Goal: Information Seeking & Learning: Learn about a topic

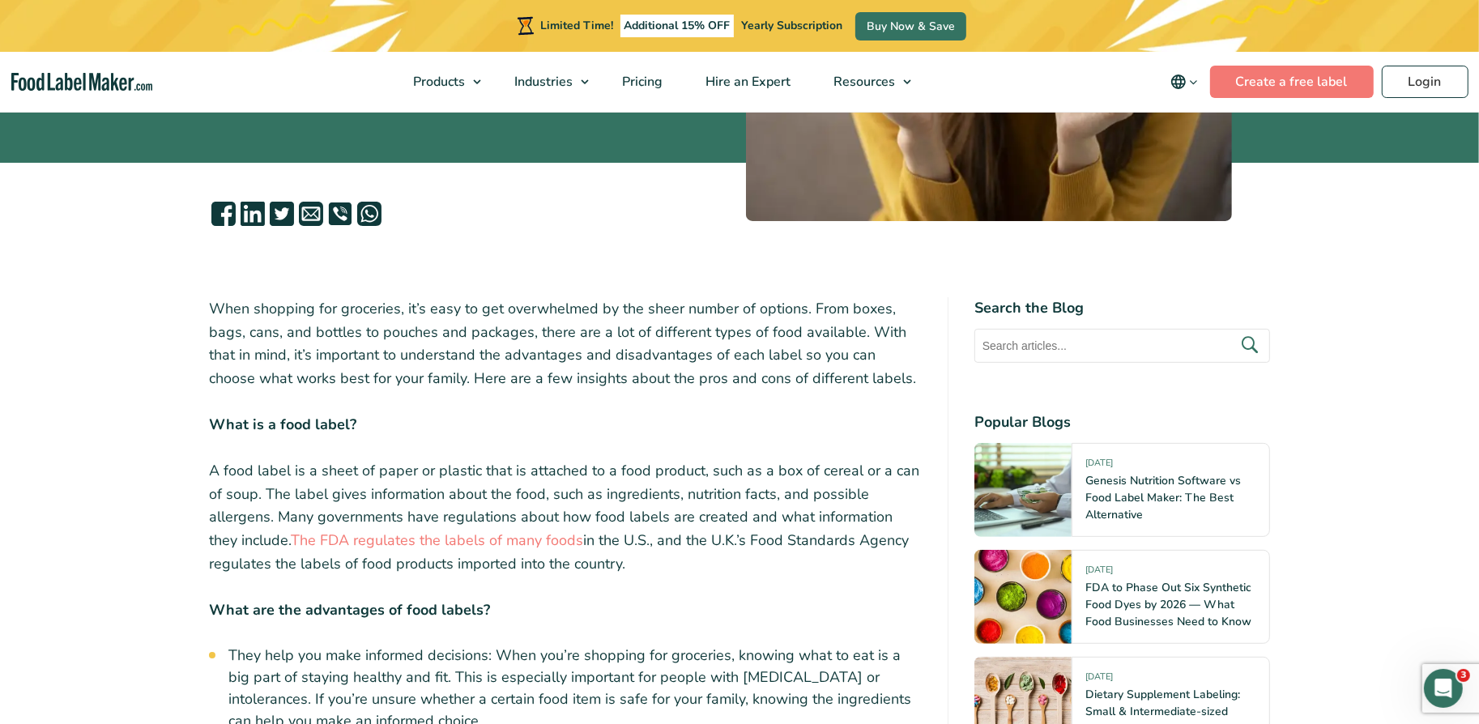
scroll to position [521, 0]
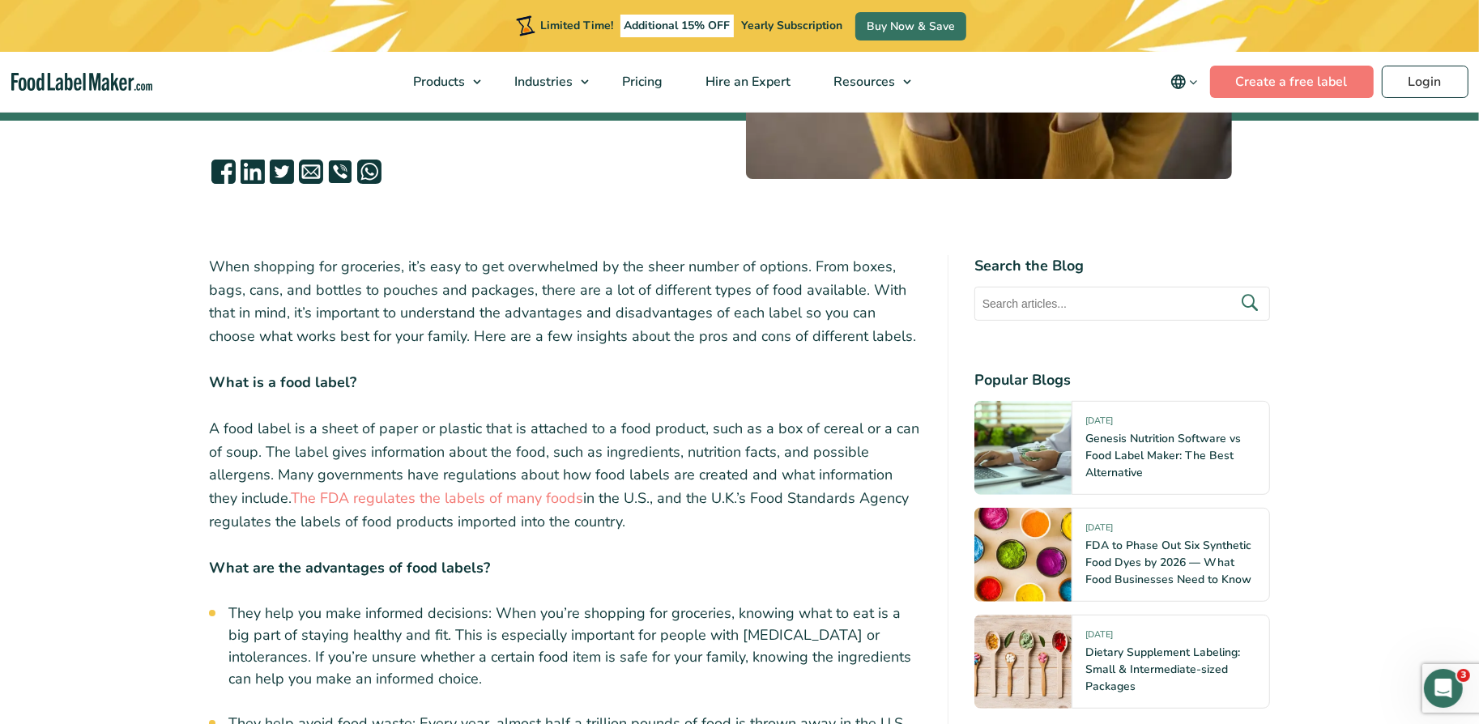
click at [475, 312] on p "When shopping for groceries, it’s easy to get overwhelmed by the sheer number o…" at bounding box center [565, 301] width 713 height 93
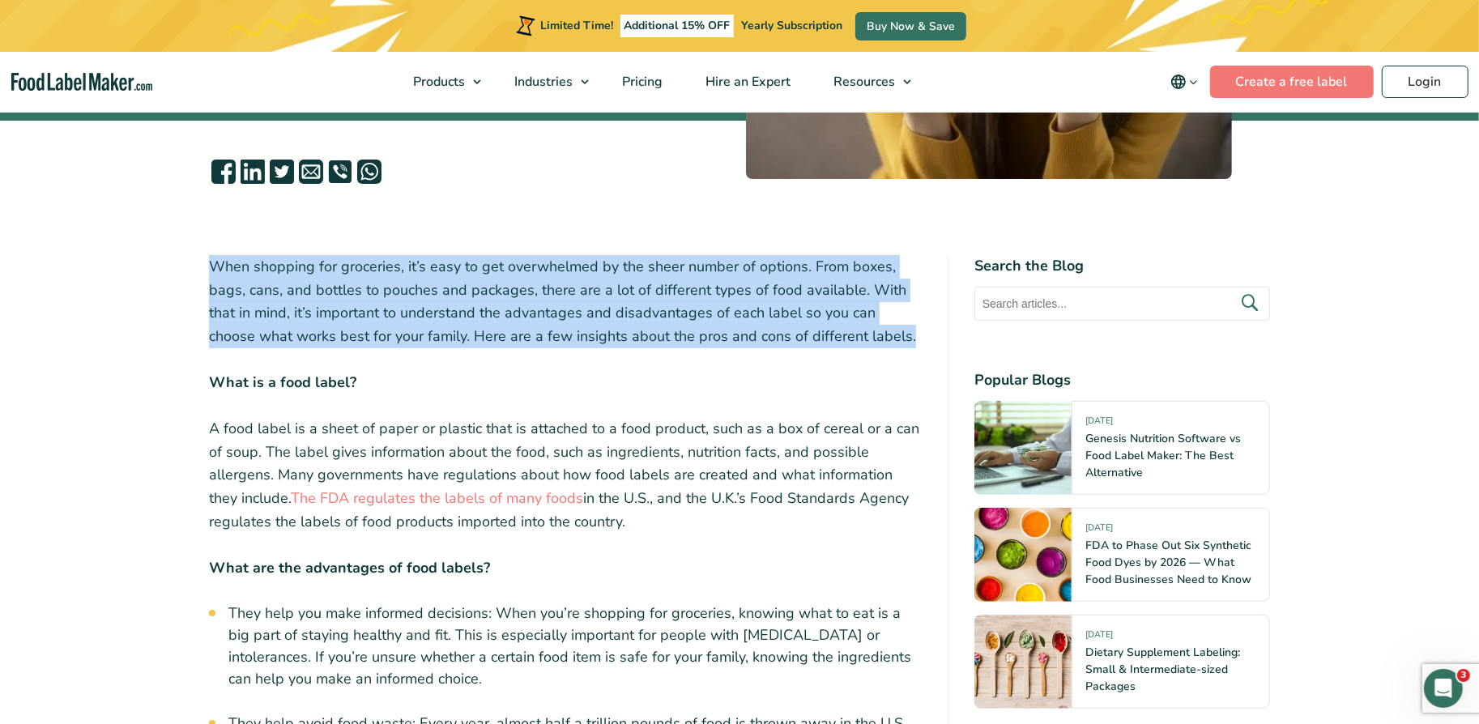
copy div "When shopping for groceries, it’s easy to get overwhelmed by the sheer number o…"
click at [563, 289] on p "When shopping for groceries, it’s easy to get overwhelmed by the sheer number o…" at bounding box center [565, 301] width 713 height 93
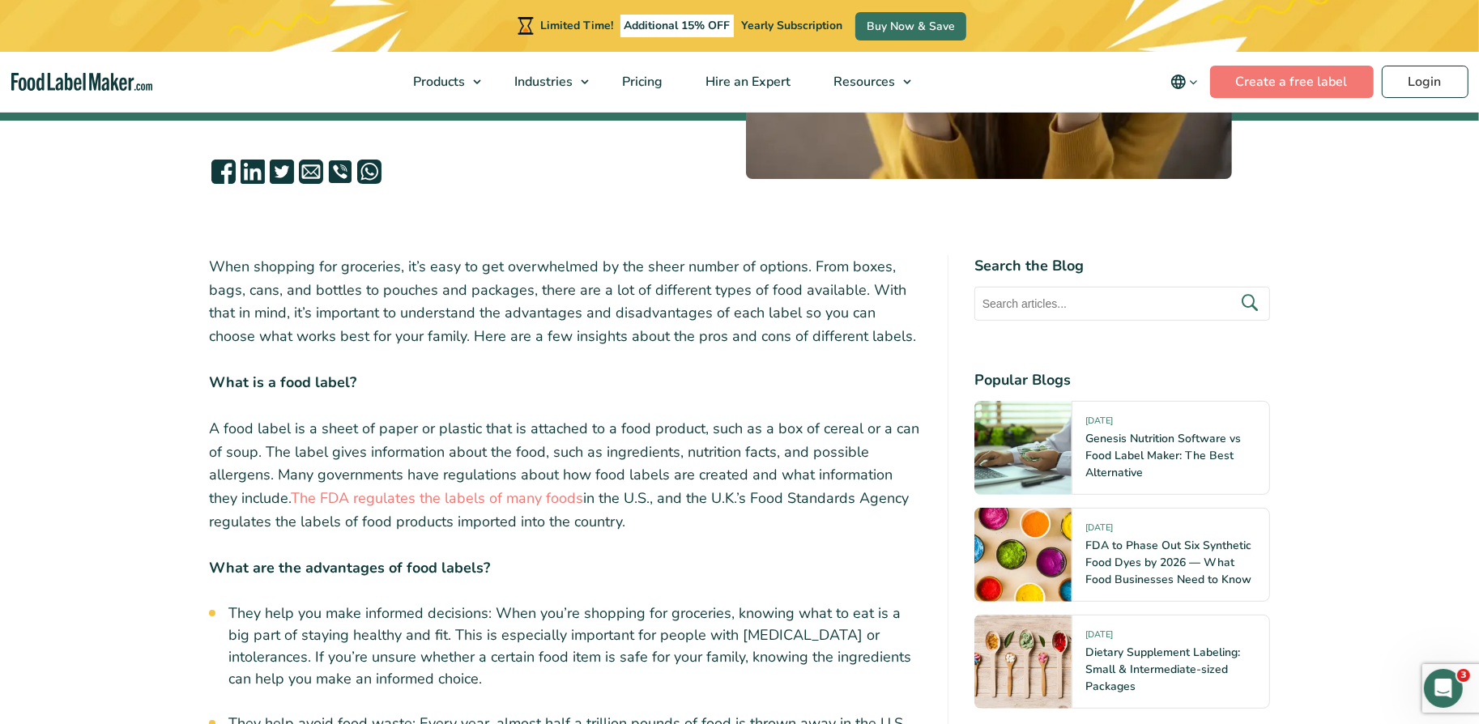
click at [563, 289] on p "When shopping for groceries, it’s easy to get overwhelmed by the sheer number o…" at bounding box center [565, 301] width 713 height 93
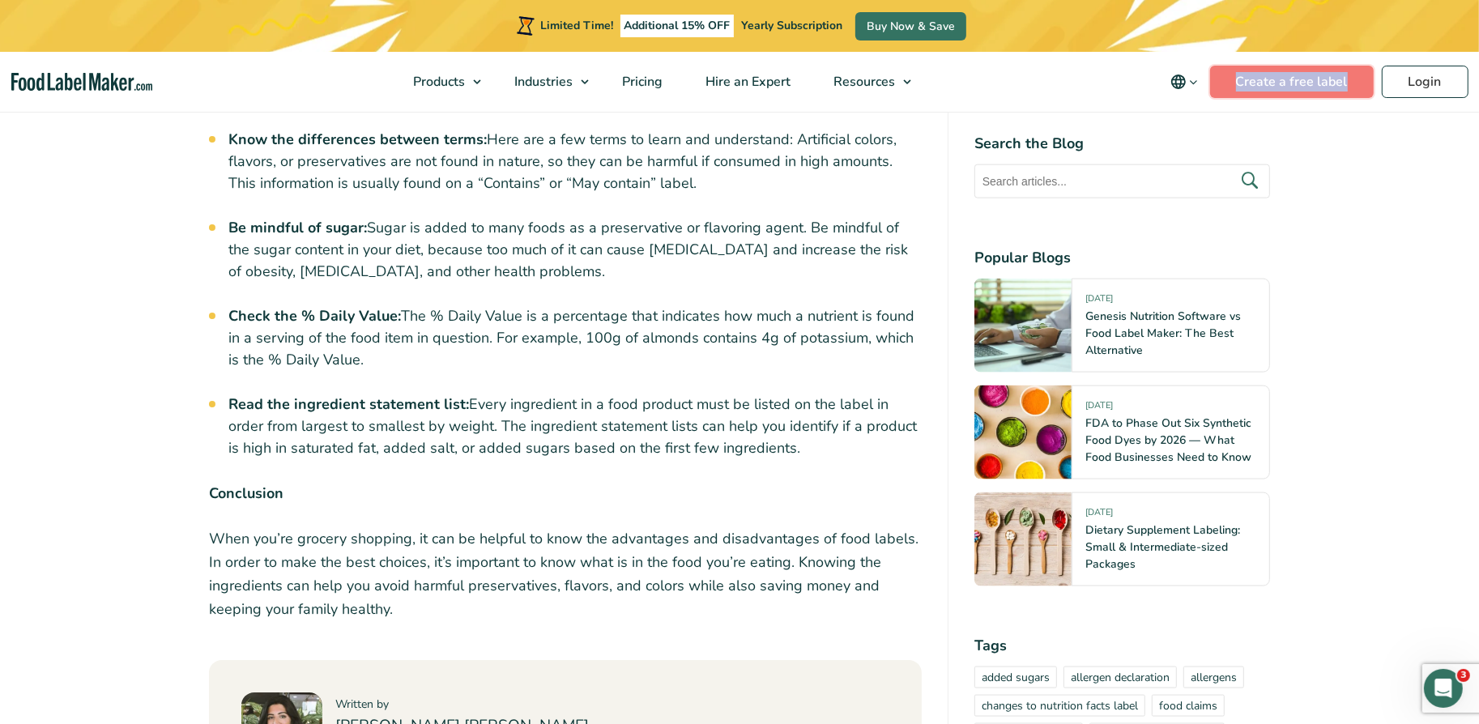
scroll to position [1841, 0]
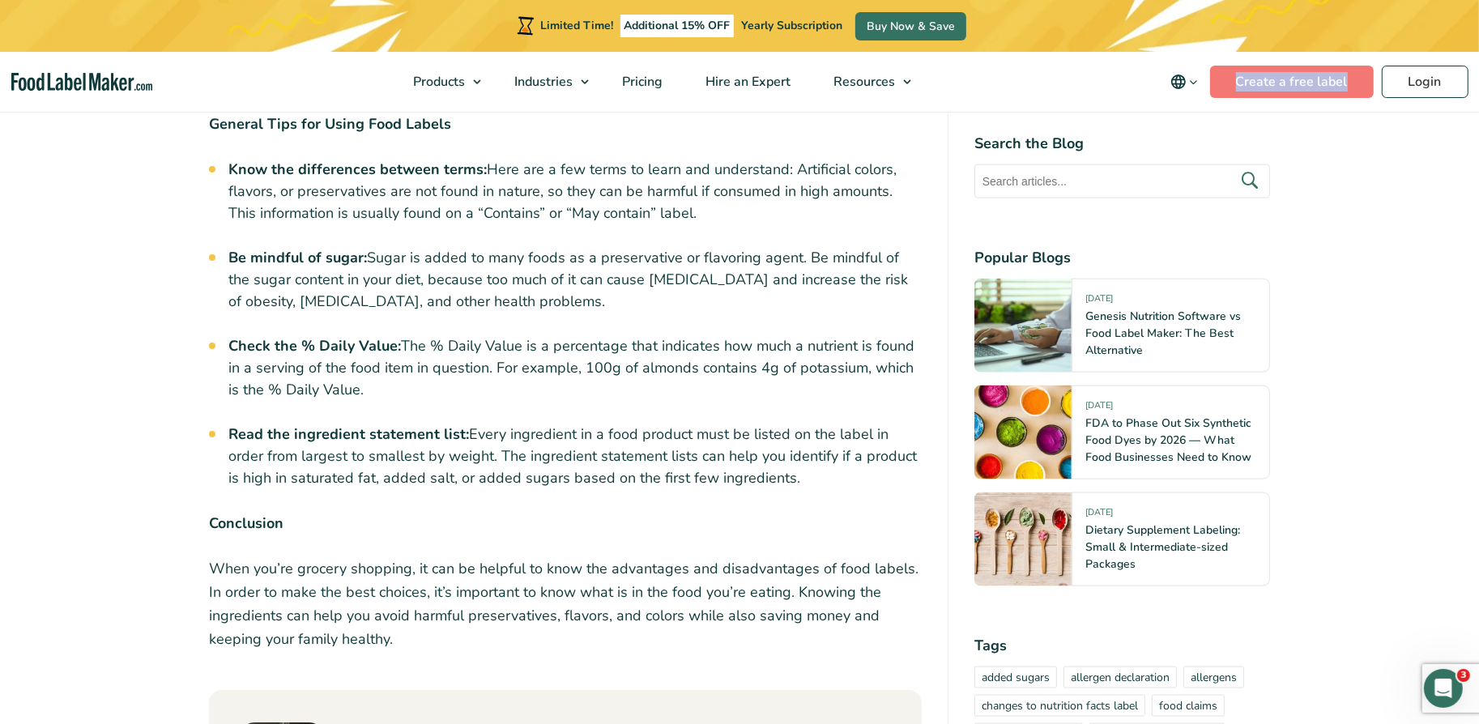
click at [390, 566] on p "When you’re grocery shopping, it can be helpful to know the advantages and disa…" at bounding box center [565, 603] width 713 height 93
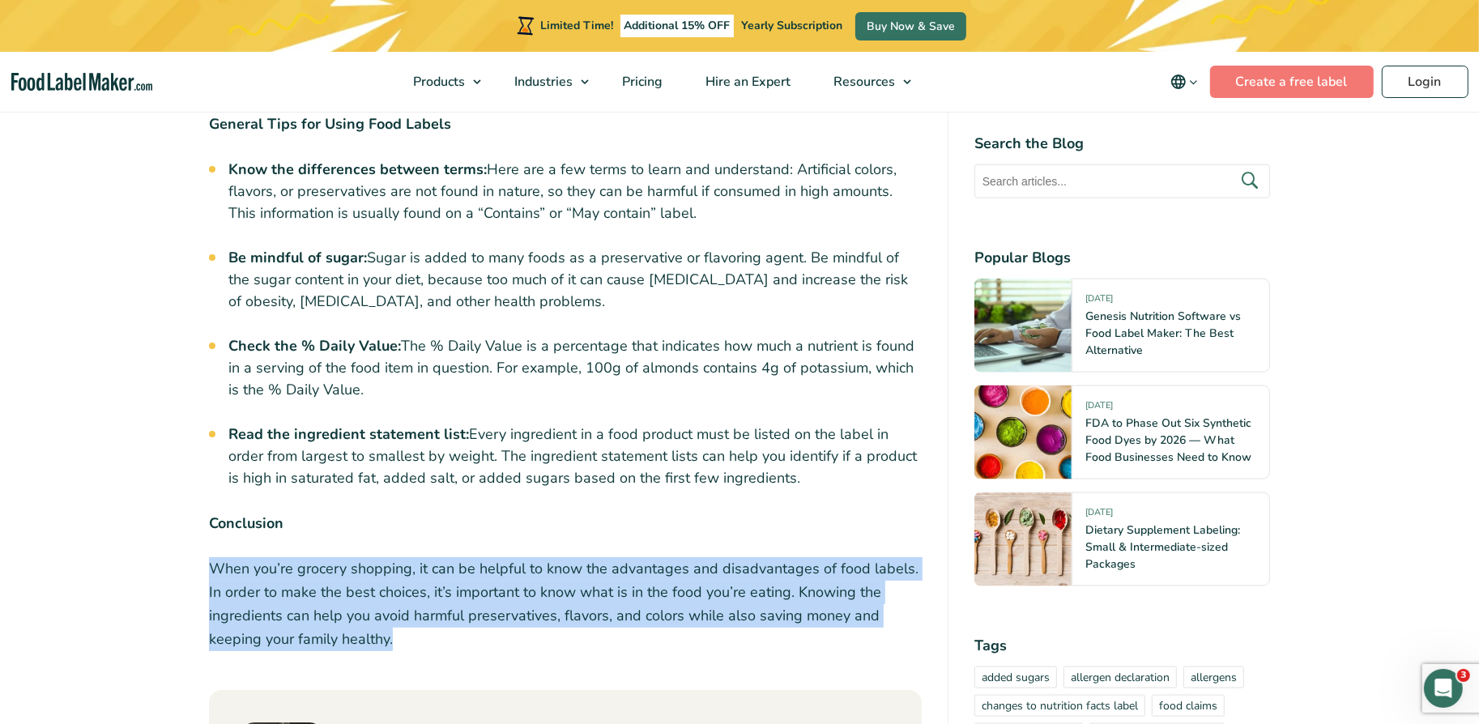
click at [313, 557] on p "When you’re grocery shopping, it can be helpful to know the advantages and disa…" at bounding box center [565, 603] width 713 height 93
drag, startPoint x: 207, startPoint y: 484, endPoint x: 420, endPoint y: 600, distance: 242.5
click at [420, 600] on div "When shopping for groceries, it’s easy to get overwhelmed by the sheer number o…" at bounding box center [739, 497] width 1085 height 3124
copy div "Conclusion When you’re grocery shopping, it can be helpful to know the advantag…"
click at [328, 336] on strong "Check the % Daily Value:" at bounding box center [314, 345] width 173 height 19
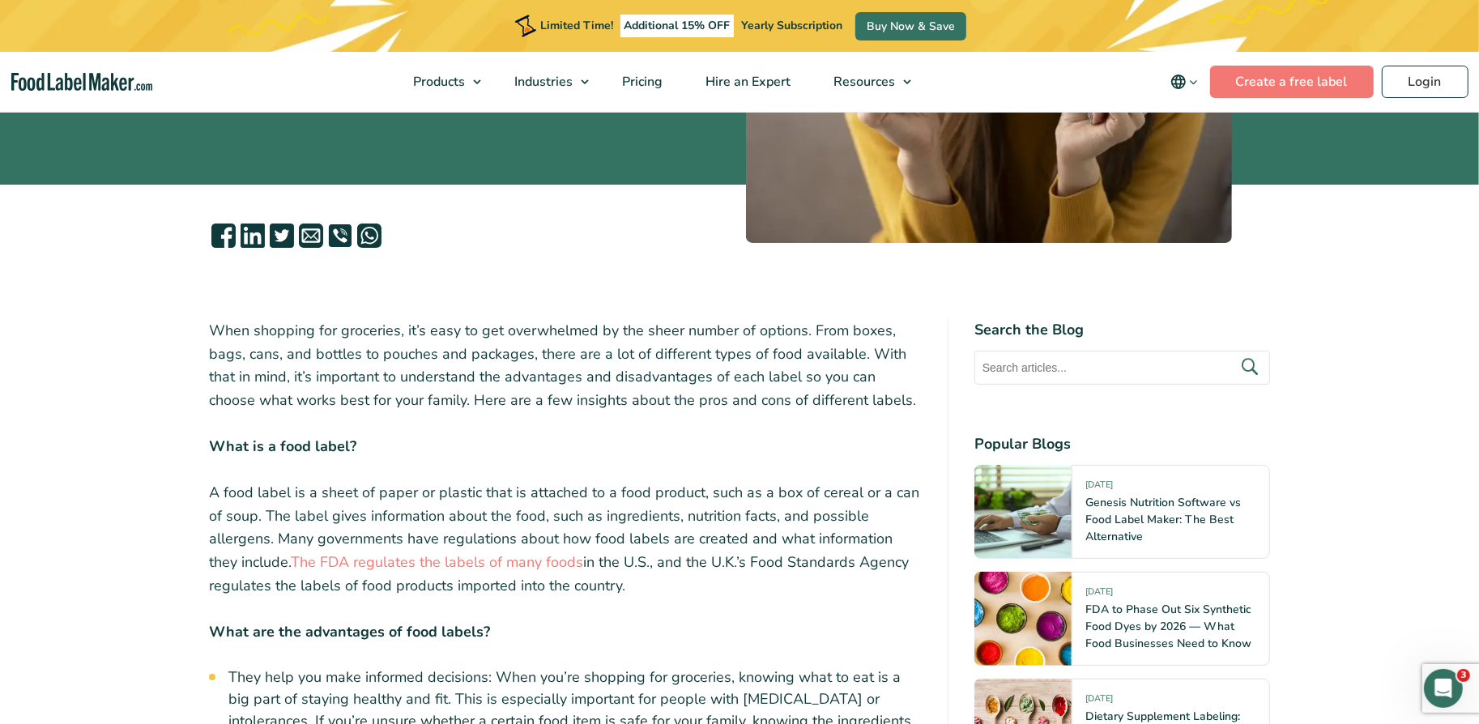
scroll to position [502, 0]
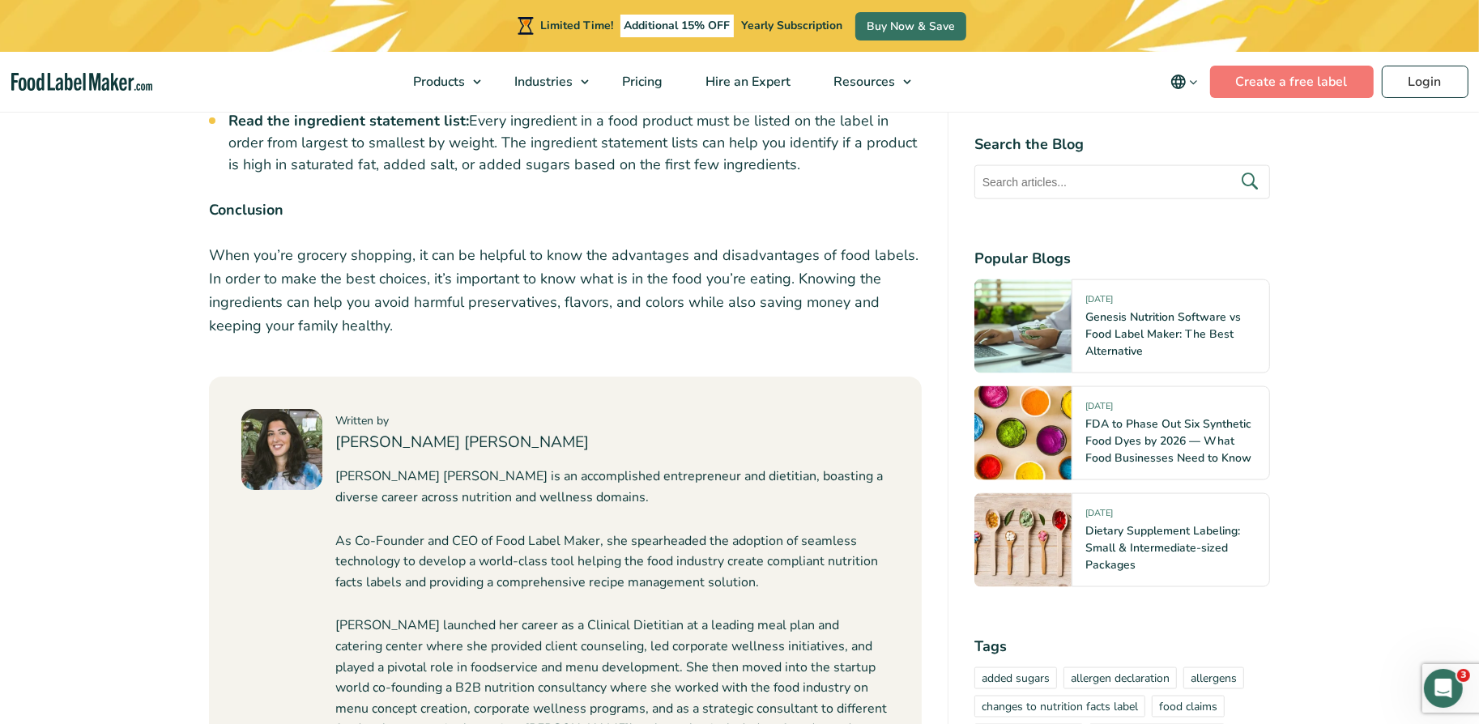
scroll to position [1903, 0]
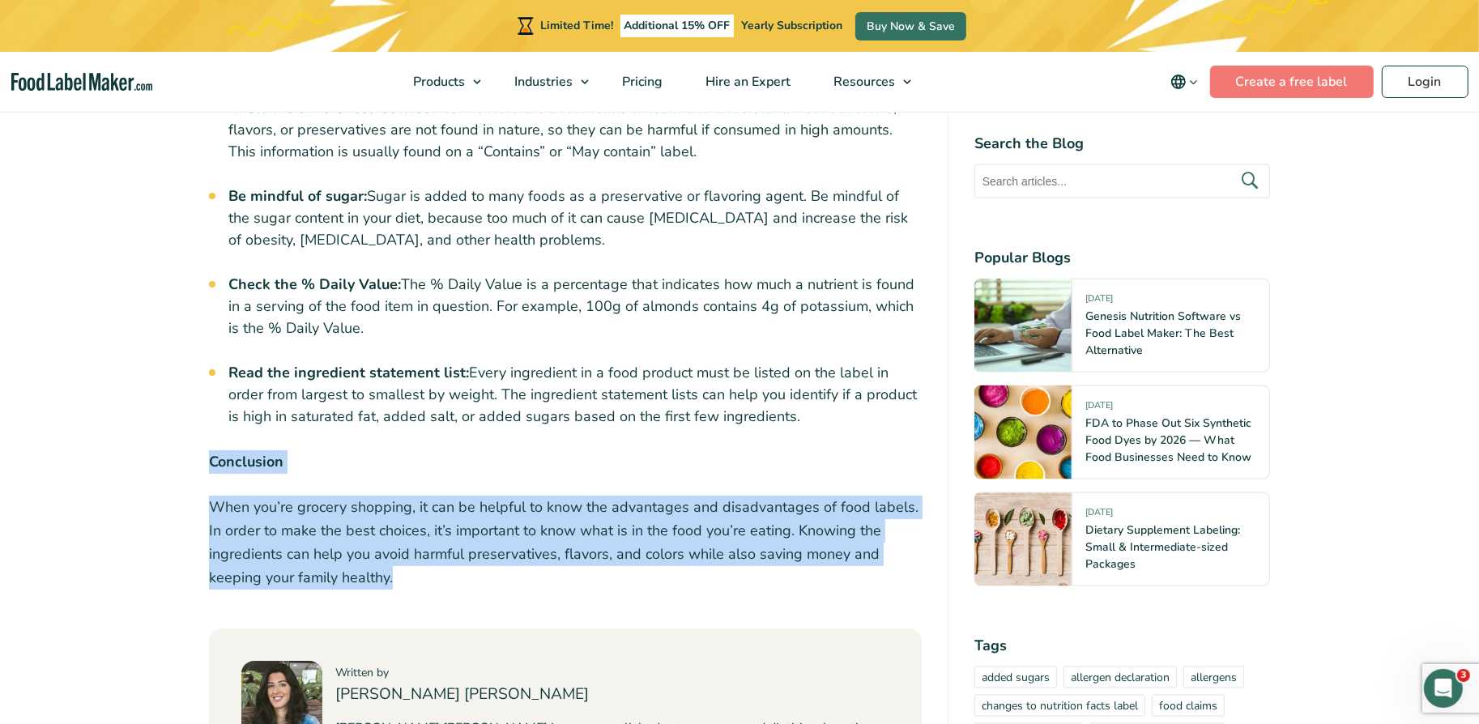
drag, startPoint x: 197, startPoint y: 417, endPoint x: 424, endPoint y: 549, distance: 262.4
click at [424, 549] on div "When shopping for groceries, it’s easy to get overwhelmed by the sheer number o…" at bounding box center [739, 435] width 1085 height 3124
copy div "Conclusion When you’re grocery shopping, it can be helpful to know the advantag…"
click at [373, 450] on p "Conclusion" at bounding box center [565, 461] width 713 height 23
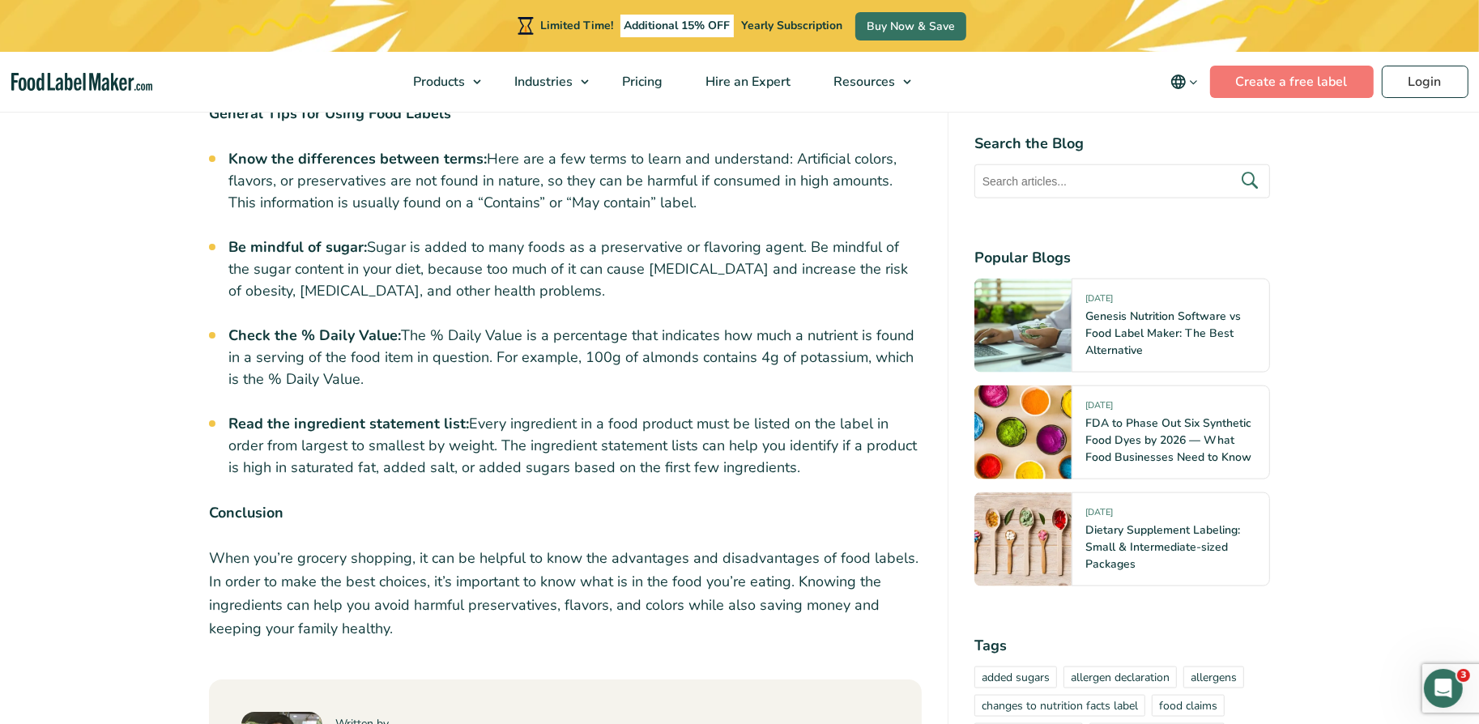
scroll to position [1851, 0]
click at [653, 96] on link "Pricing" at bounding box center [640, 82] width 79 height 60
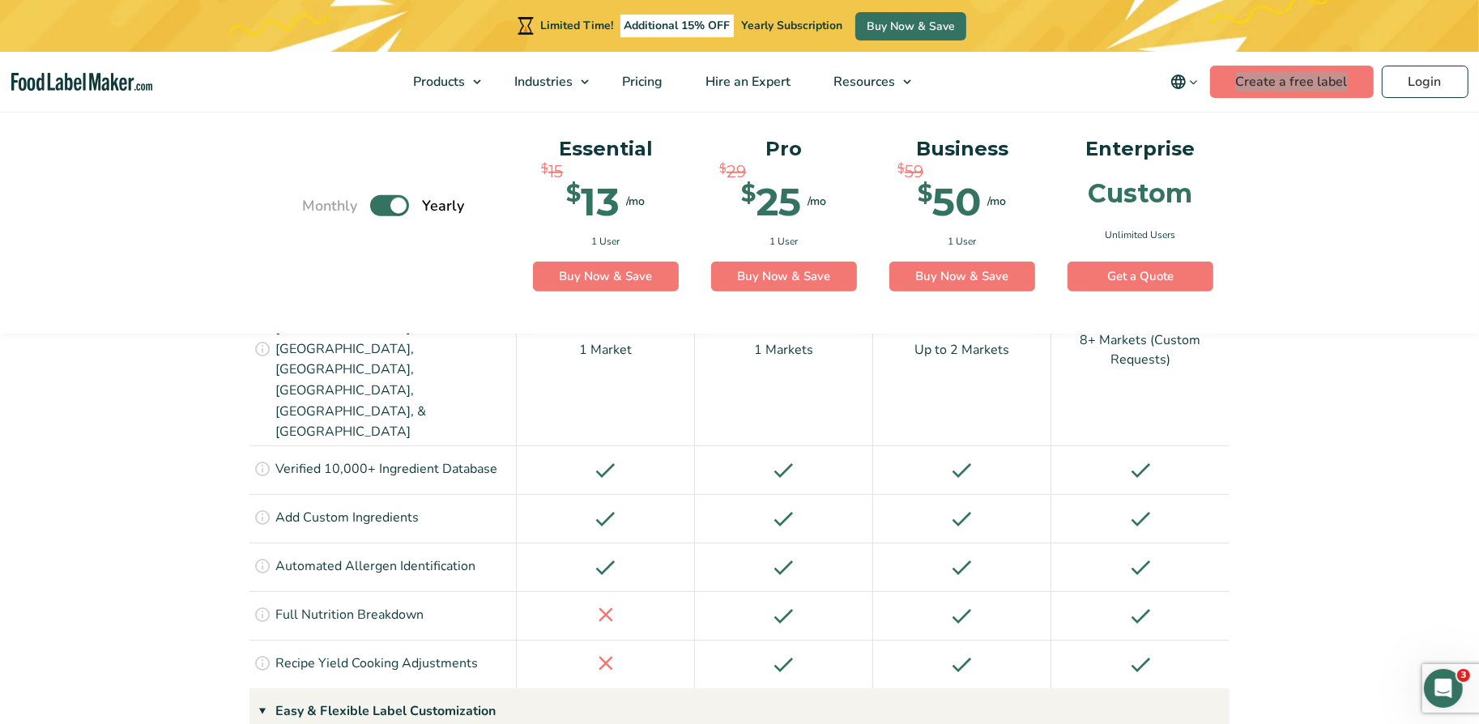
scroll to position [1398, 0]
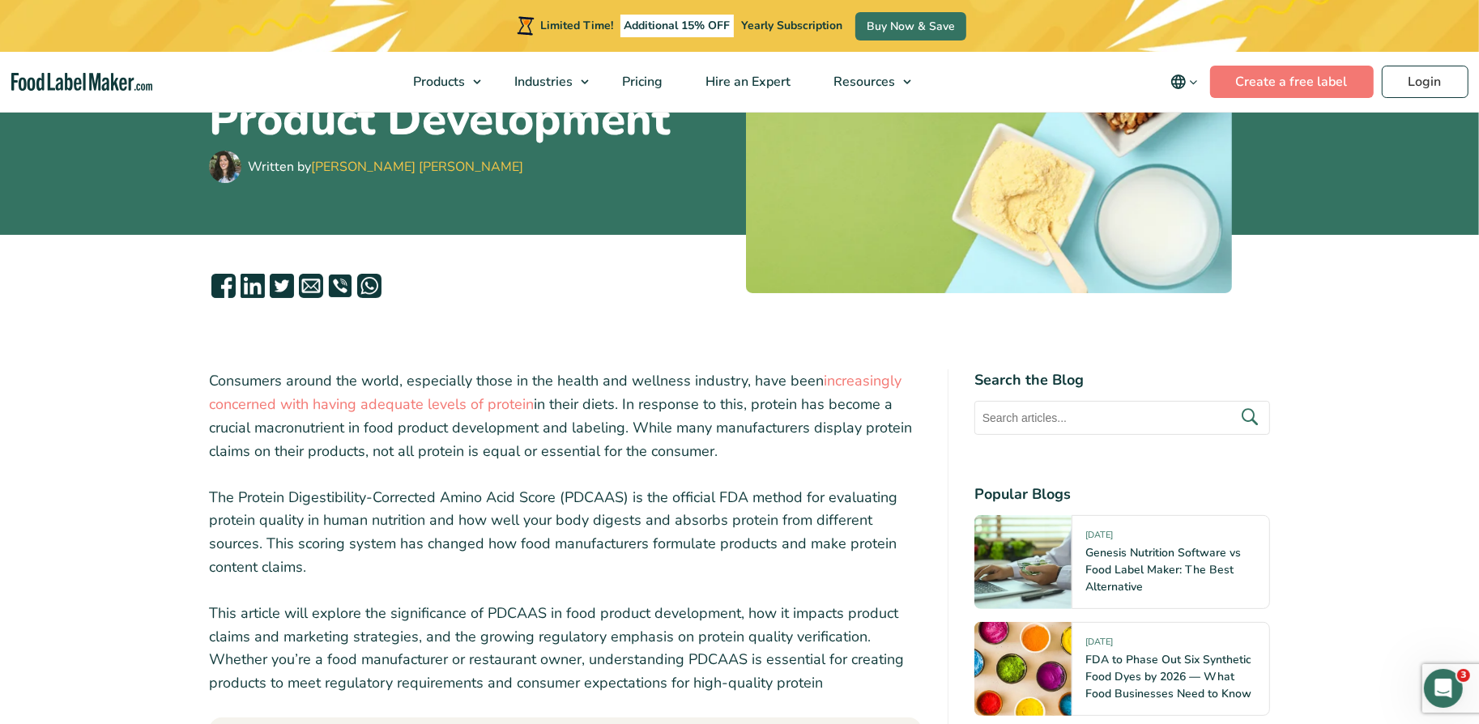
scroll to position [371, 0]
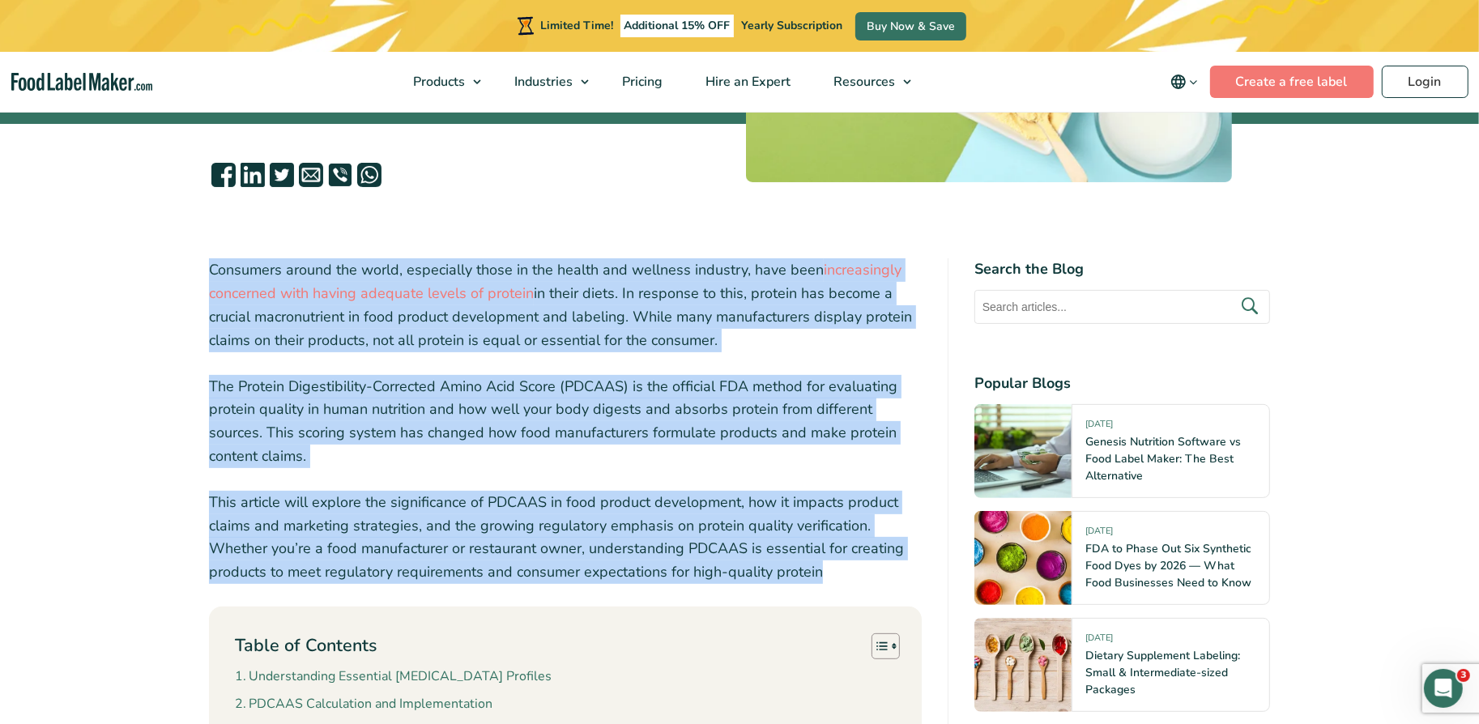
drag, startPoint x: 816, startPoint y: 574, endPoint x: 182, endPoint y: 268, distance: 704.2
copy div "Consumers around the world, especially those in the health and wellness industr…"
click at [457, 496] on p "This article will explore the significance of PDCAAS in food product developmen…" at bounding box center [565, 537] width 713 height 93
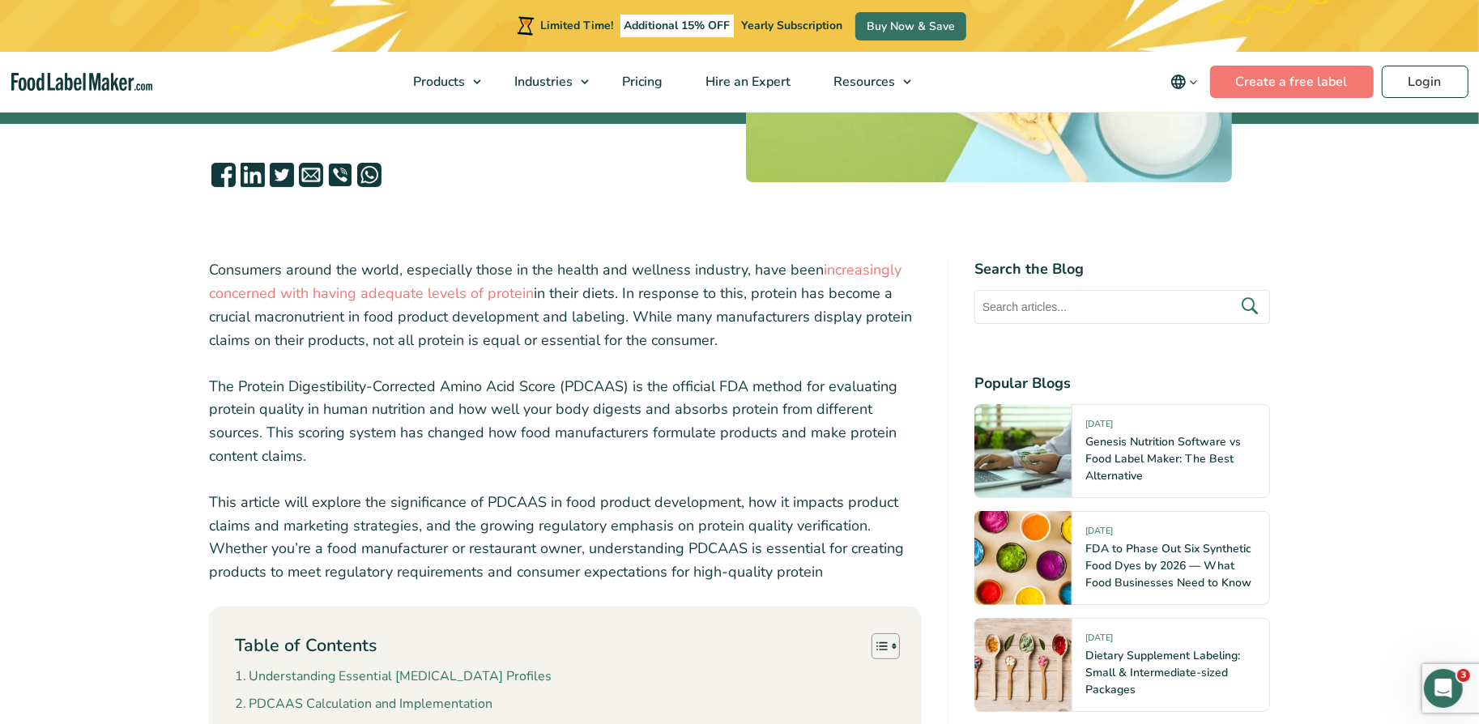
click at [465, 526] on p "This article will explore the significance of PDCAAS in food product developmen…" at bounding box center [565, 537] width 713 height 93
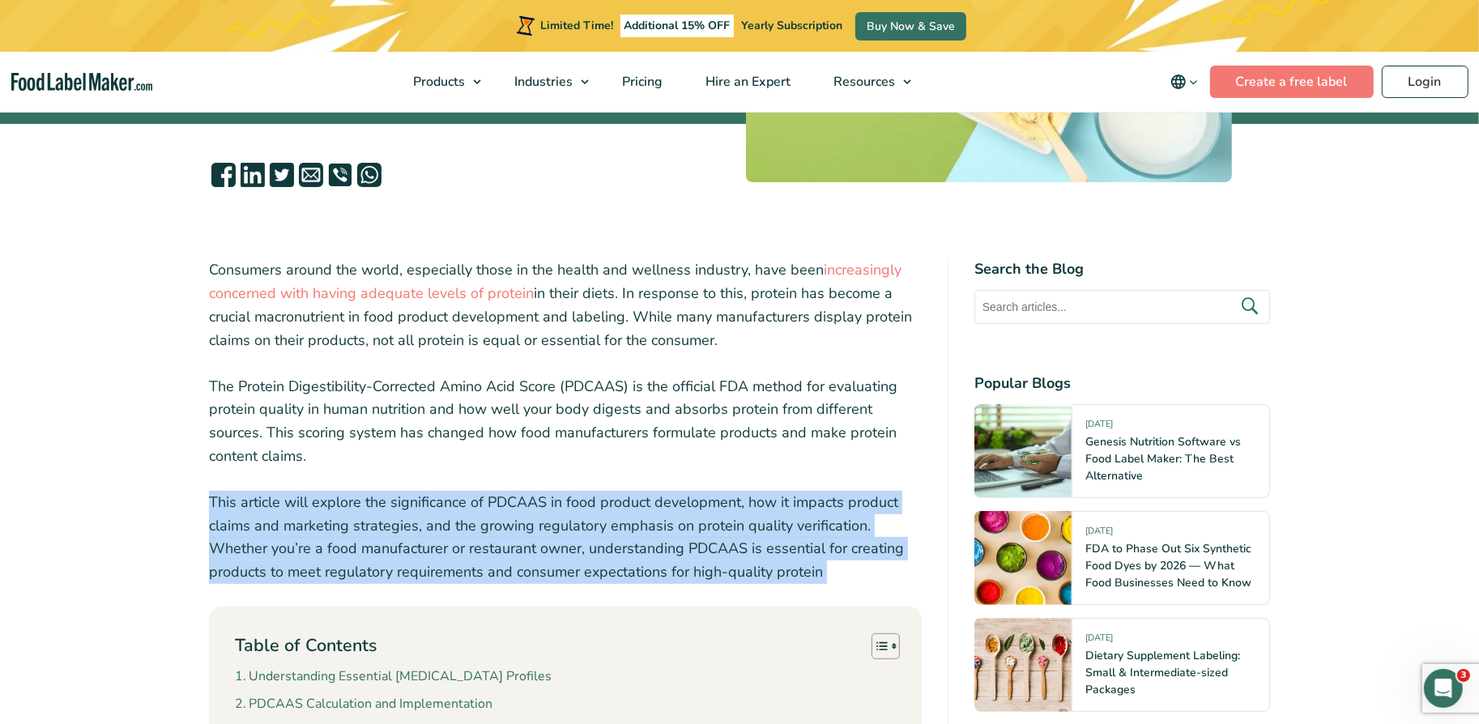
copy div "This article will explore the significance of PDCAAS in food product developmen…"
click at [571, 526] on p "This article will explore the significance of PDCAAS in food product developmen…" at bounding box center [565, 537] width 713 height 93
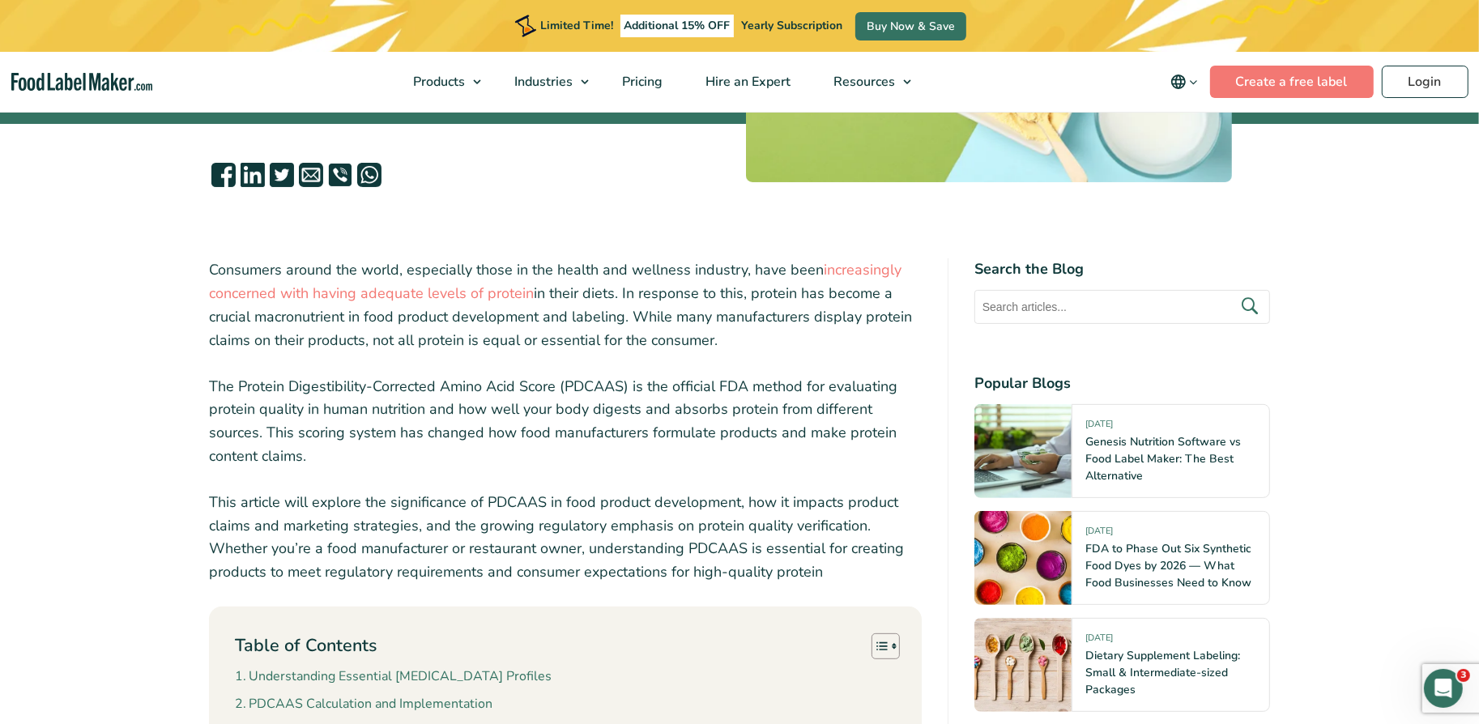
scroll to position [403, 0]
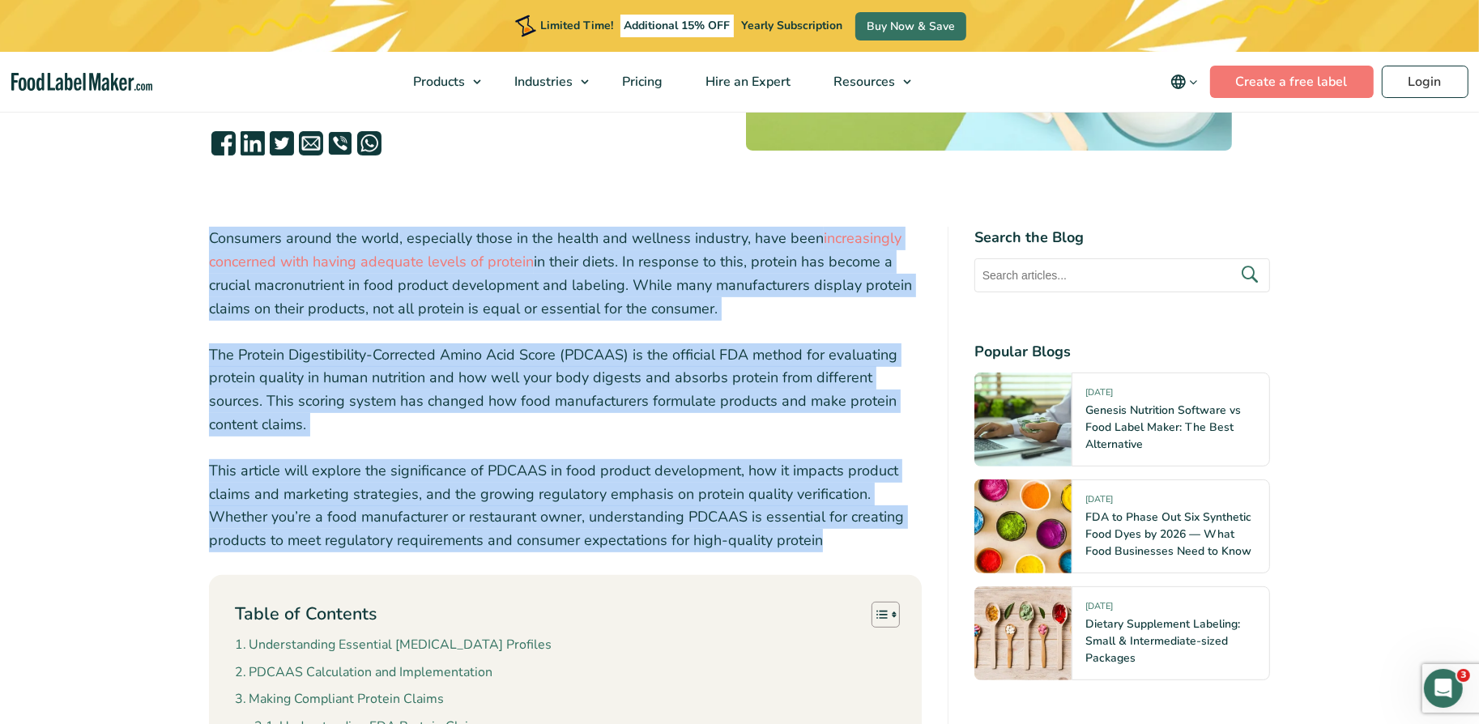
drag, startPoint x: 829, startPoint y: 541, endPoint x: 185, endPoint y: 232, distance: 715.1
copy div "Consumers around the world, especially those in the health and wellness industr…"
click at [367, 465] on p "This article will explore the significance of PDCAAS in food product developmen…" at bounding box center [565, 505] width 713 height 93
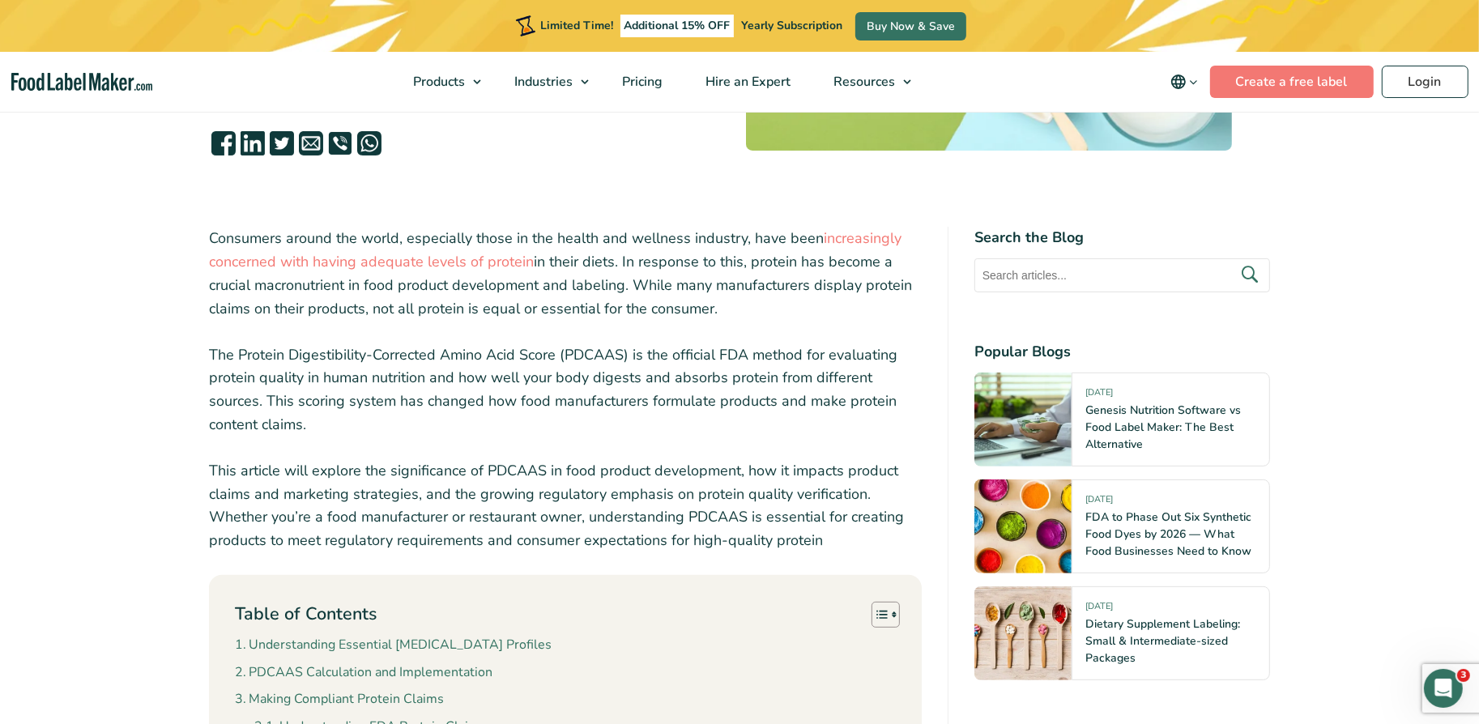
click at [367, 465] on p "This article will explore the significance of PDCAAS in food product developmen…" at bounding box center [565, 505] width 713 height 93
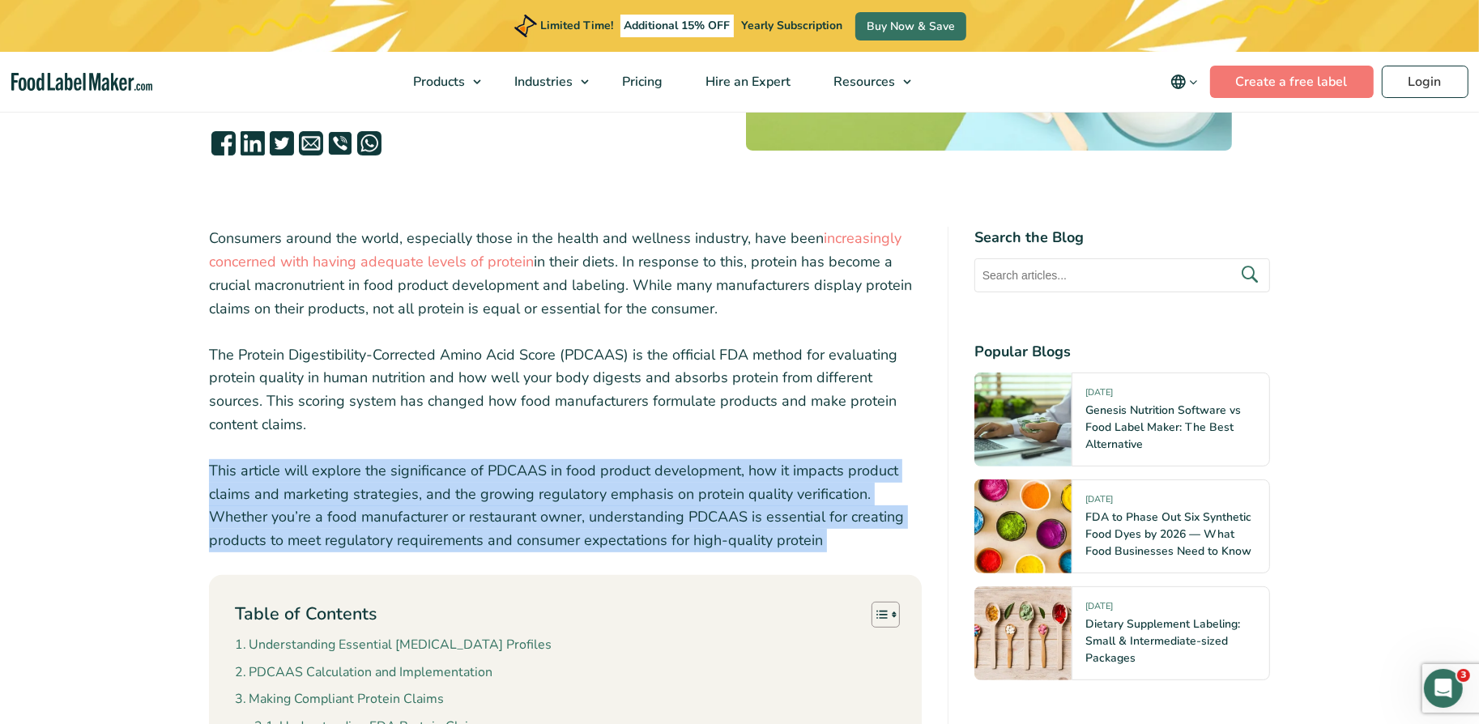
click at [367, 465] on p "This article will explore the significance of PDCAAS in food product developmen…" at bounding box center [565, 505] width 713 height 93
click at [452, 396] on p "The Protein Digestibility-Corrected Amino Acid Score (PDCAAS) is the official F…" at bounding box center [565, 389] width 713 height 93
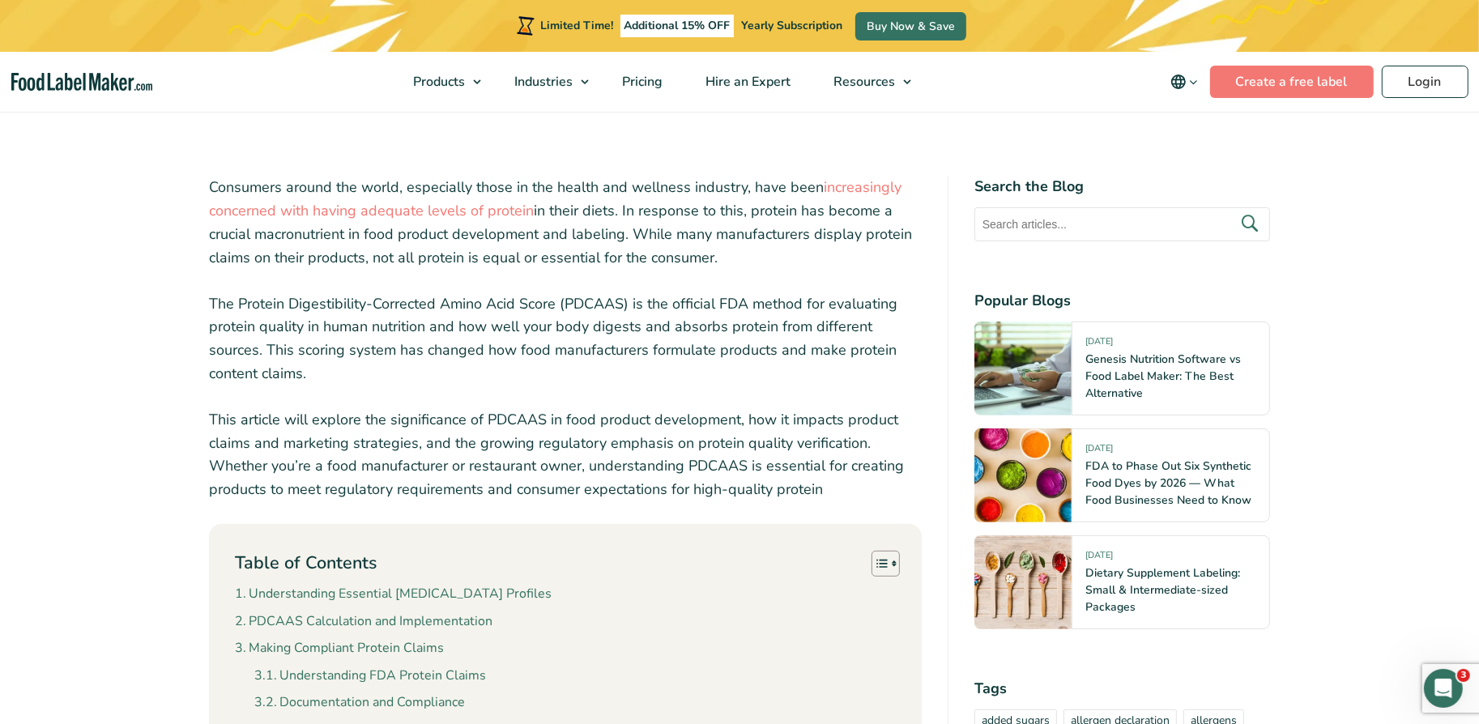
scroll to position [452, 0]
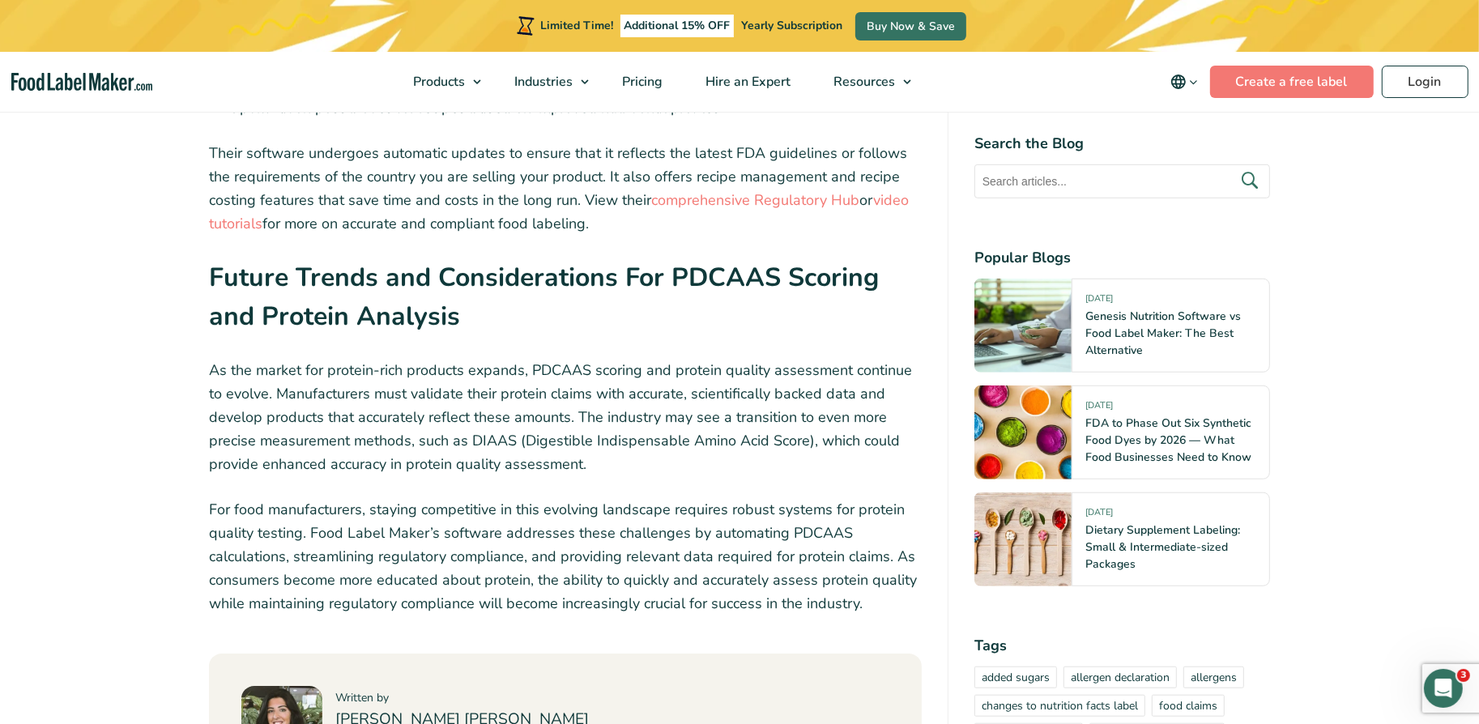
scroll to position [6953, 0]
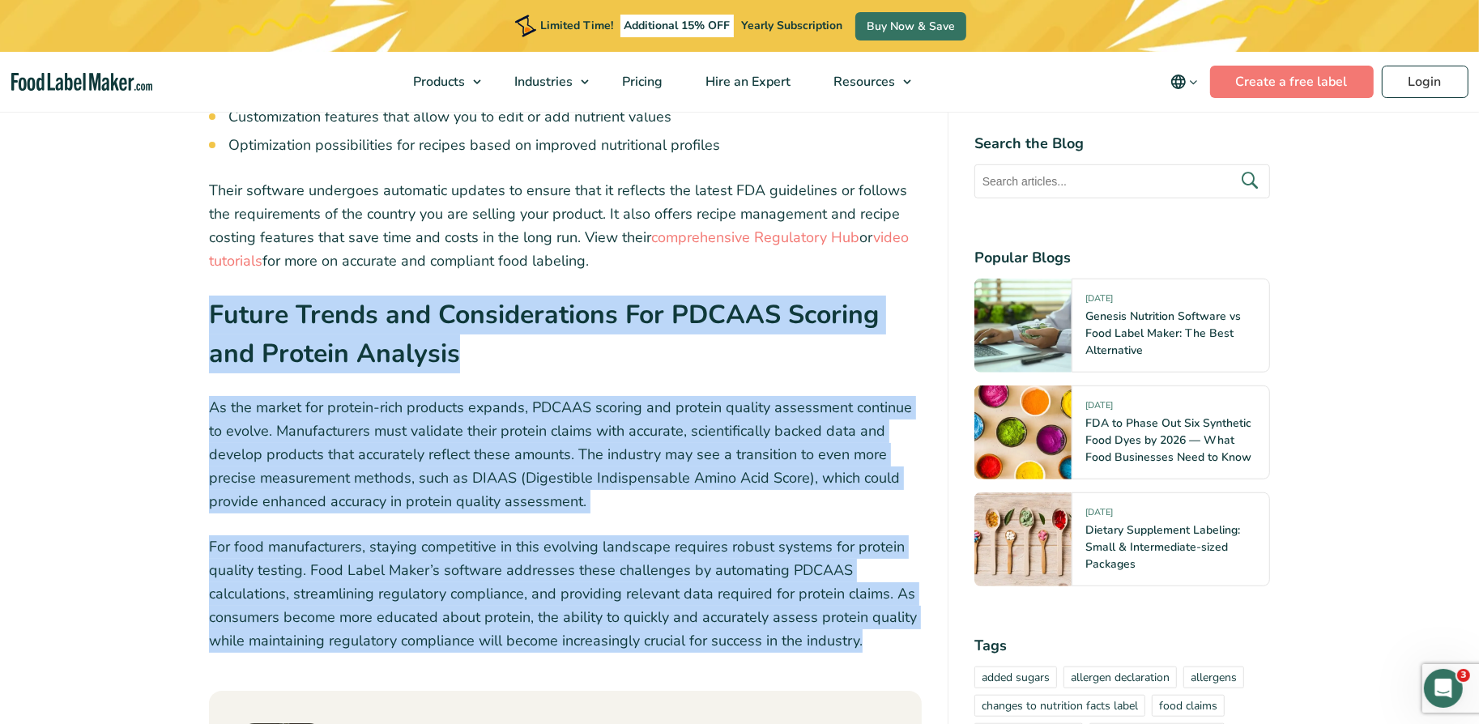
drag, startPoint x: 874, startPoint y: 537, endPoint x: 185, endPoint y: 208, distance: 762.9
copy div "Future Trends and Considerations For PDCAAS Scoring and Protein Analysis As the…"
click at [604, 396] on p "As the market for protein-rich products expands, PDCAAS scoring and protein qua…" at bounding box center [565, 454] width 713 height 117
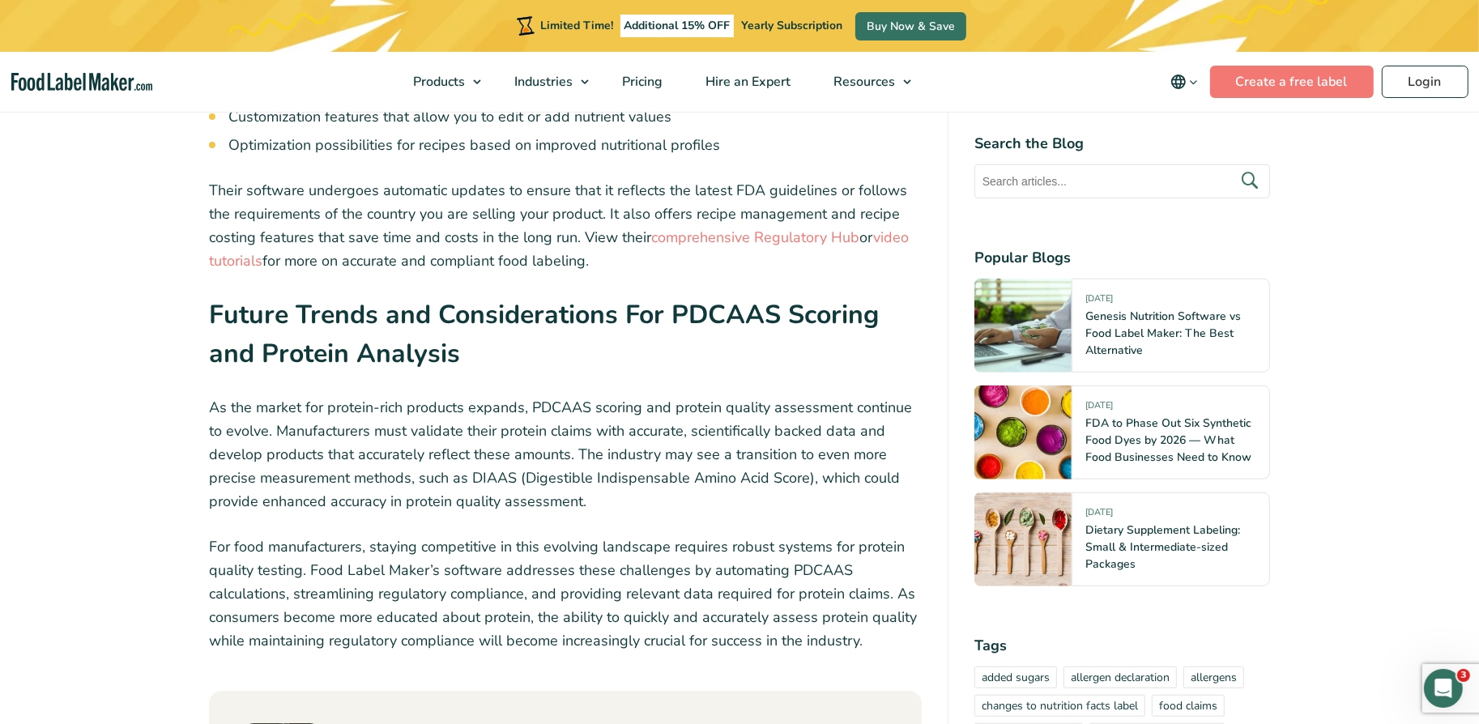
click at [543, 535] on p "For food manufacturers, staying competitive in this evolving landscape requires…" at bounding box center [565, 593] width 713 height 117
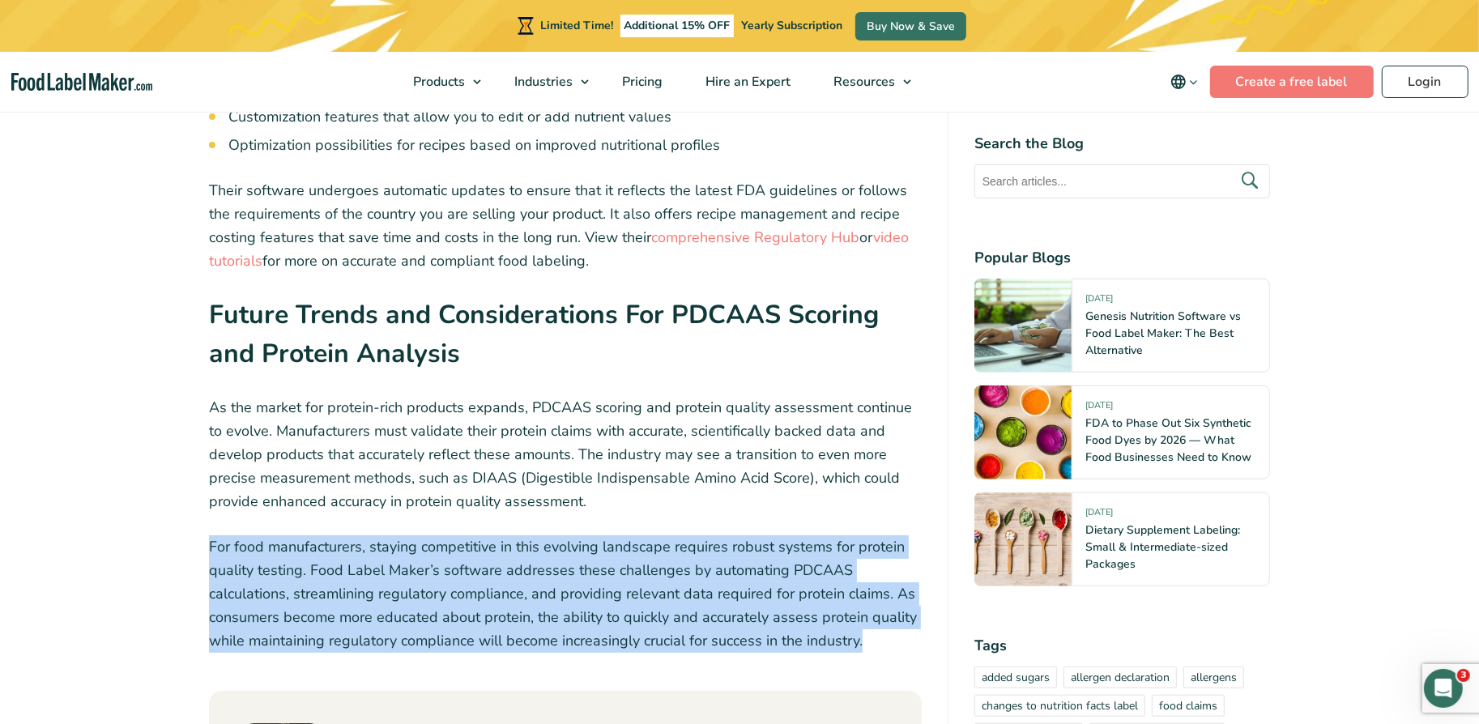
copy div "For food manufacturers, staying competitive in this evolving landscape requires…"
click at [436, 396] on p "As the market for protein-rich products expands, PDCAAS scoring and protein qua…" at bounding box center [565, 454] width 713 height 117
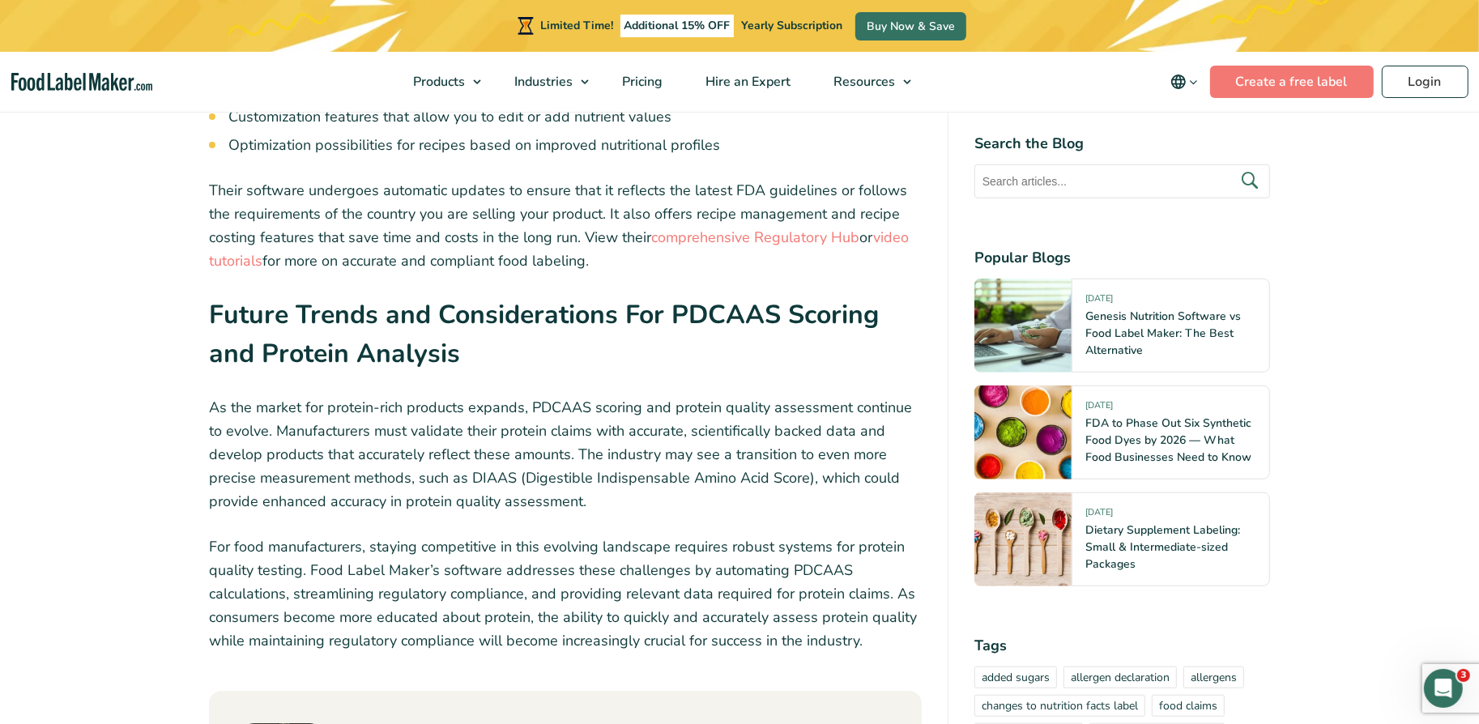
click at [436, 396] on p "As the market for protein-rich products expands, PDCAAS scoring and protein qua…" at bounding box center [565, 454] width 713 height 117
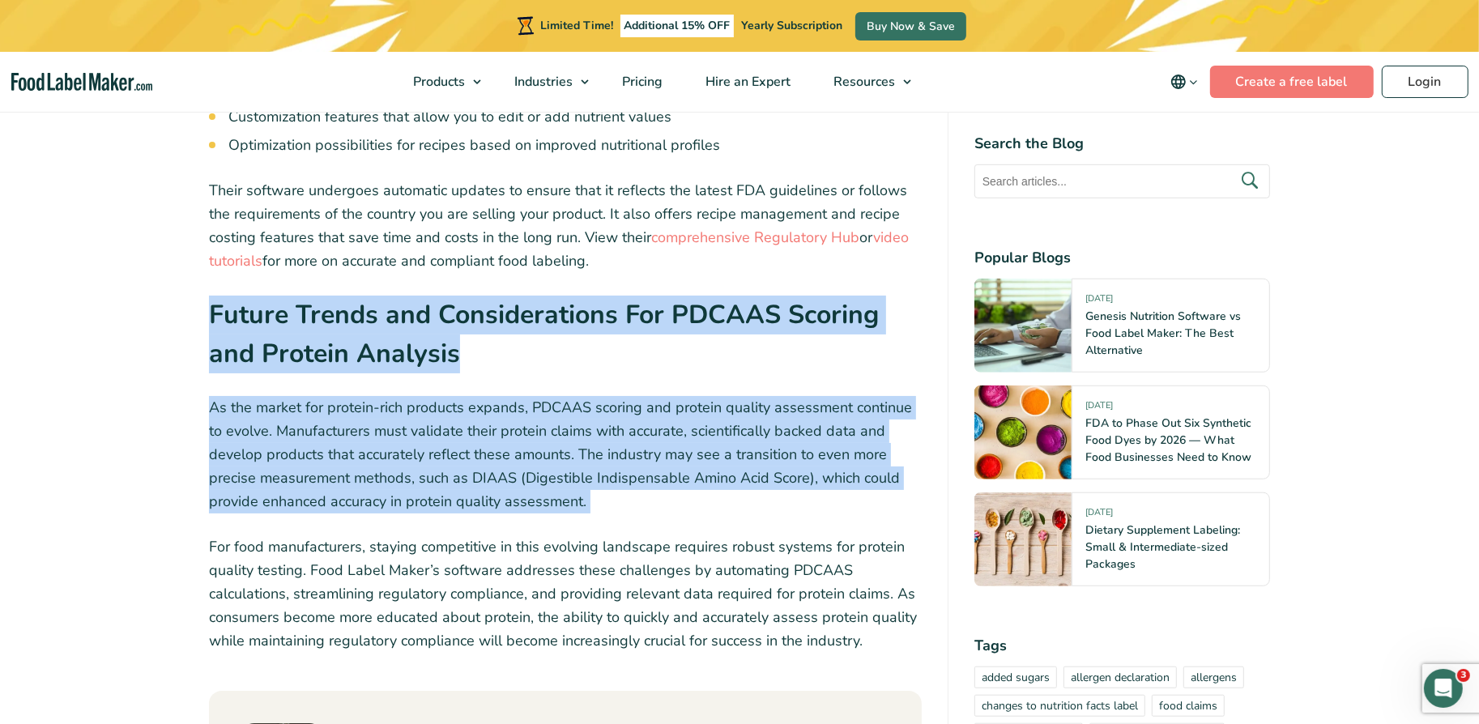
drag, startPoint x: 205, startPoint y: 200, endPoint x: 646, endPoint y: 407, distance: 487.0
copy div "Future Trends and Considerations For PDCAAS Scoring and Protein Analysis As the…"
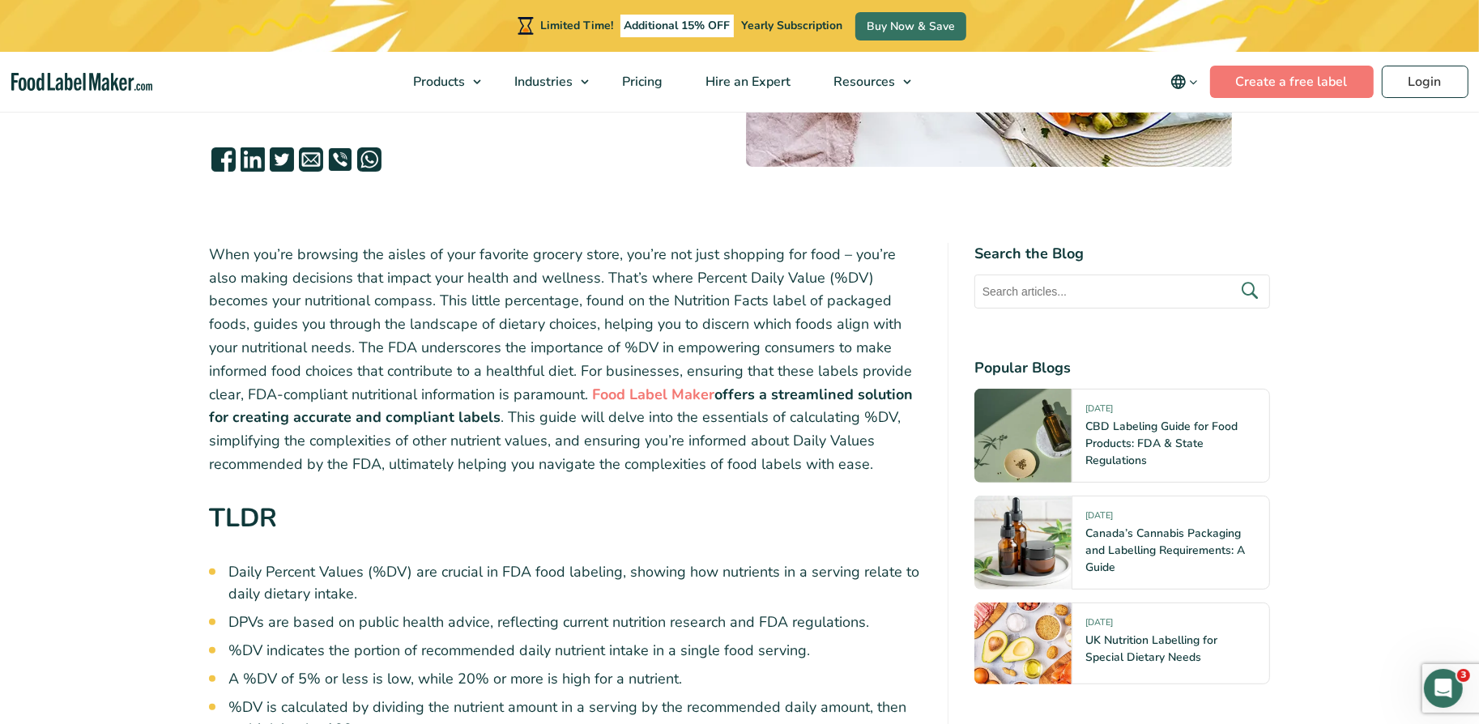
scroll to position [500, 0]
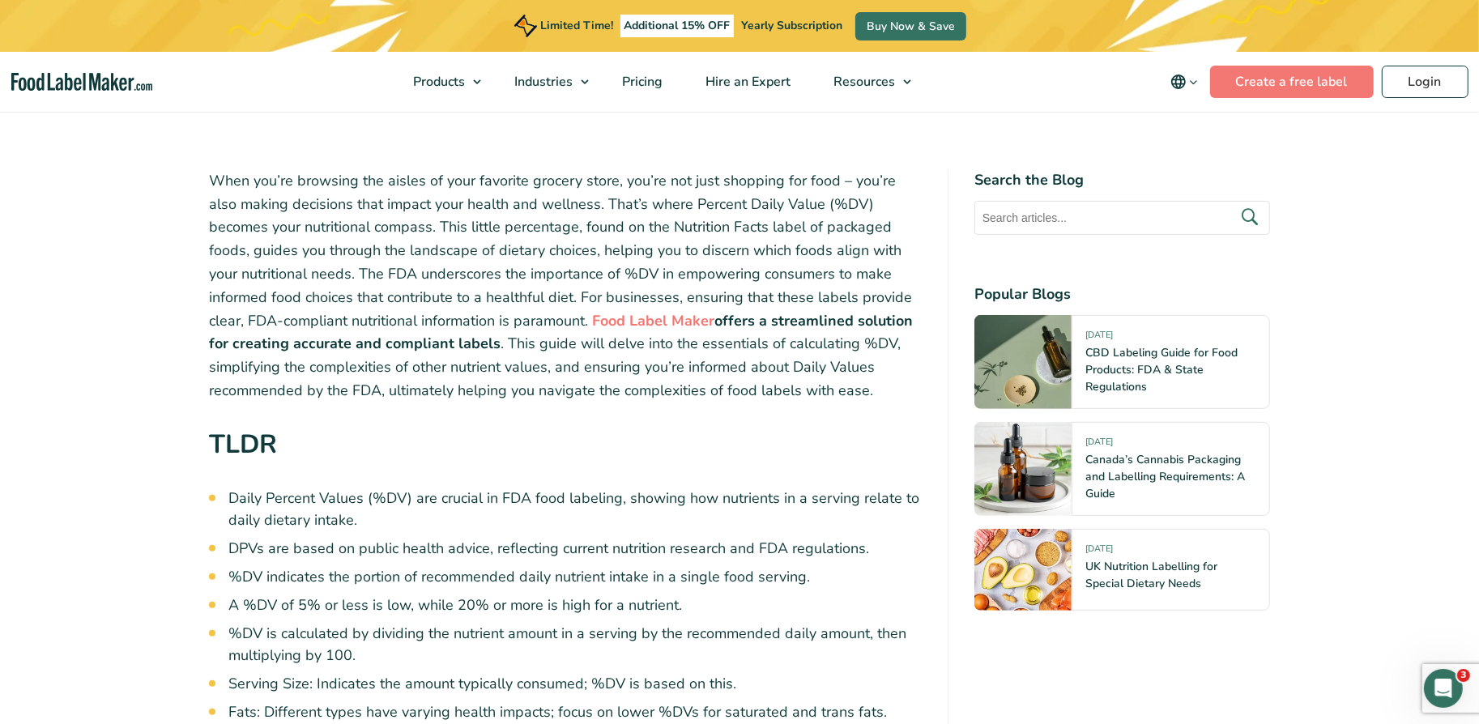
click at [411, 300] on p "When you’re browsing the aisles of your favorite grocery store, you’re not just…" at bounding box center [565, 285] width 713 height 233
click at [408, 304] on p "When you’re browsing the aisles of your favorite grocery store, you’re not just…" at bounding box center [565, 285] width 713 height 233
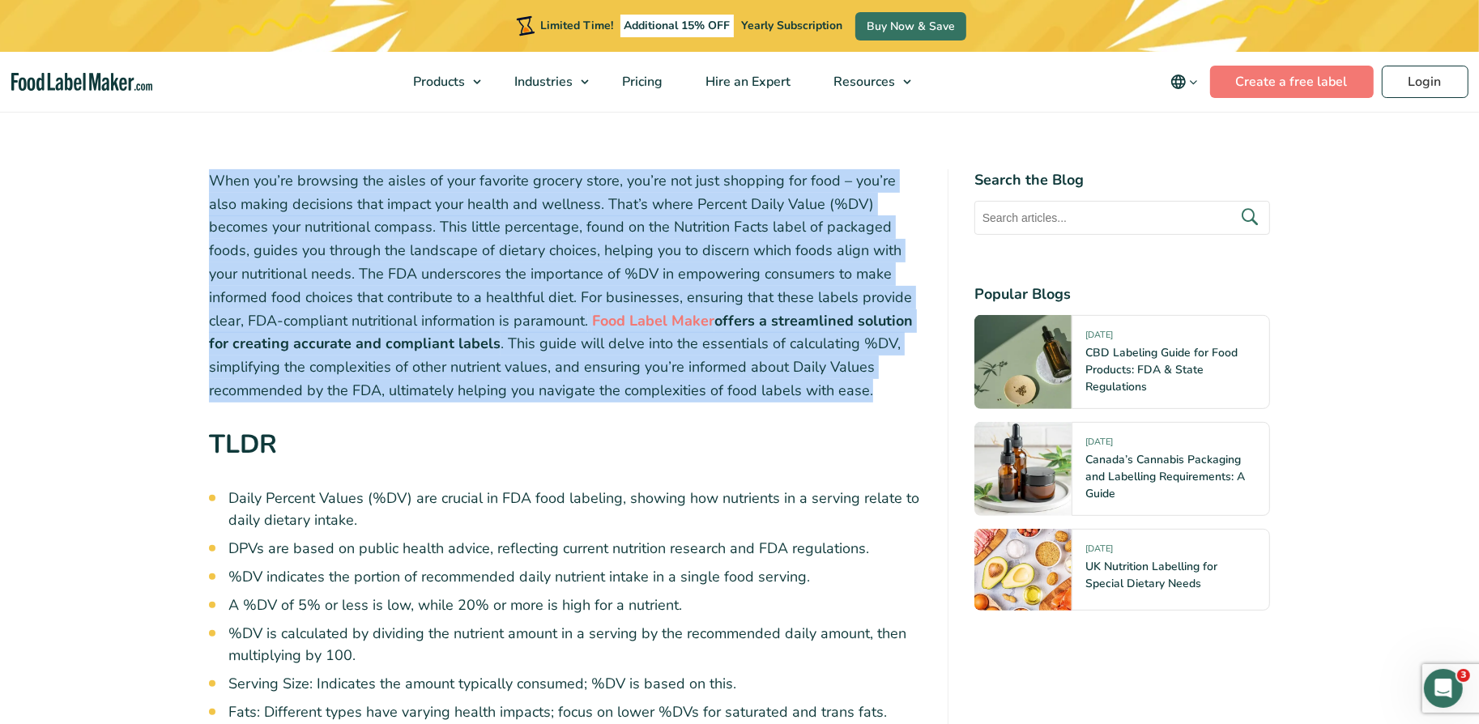
copy div "When you’re browsing the aisles of your favorite grocery store, you’re not just…"
click at [375, 366] on p "When you’re browsing the aisles of your favorite grocery store, you’re not just…" at bounding box center [565, 285] width 713 height 233
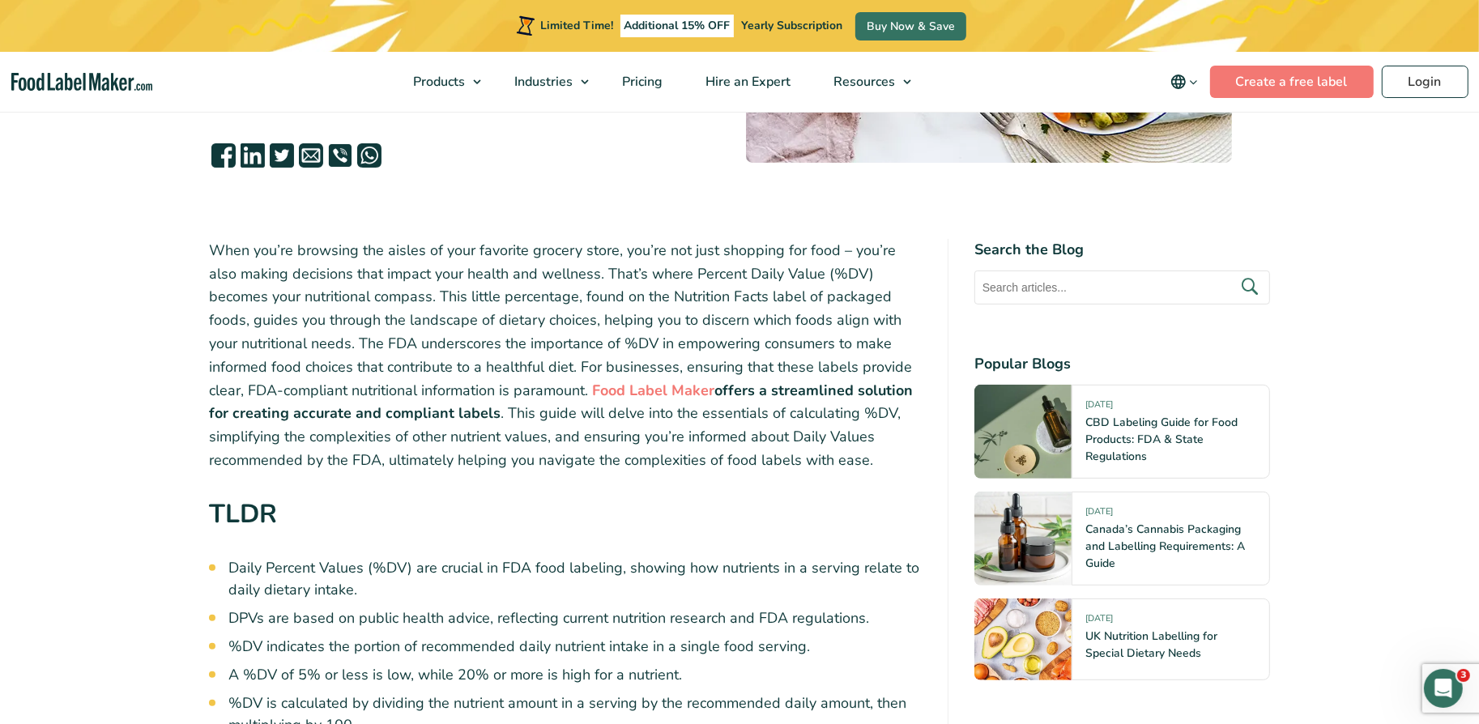
scroll to position [374, 0]
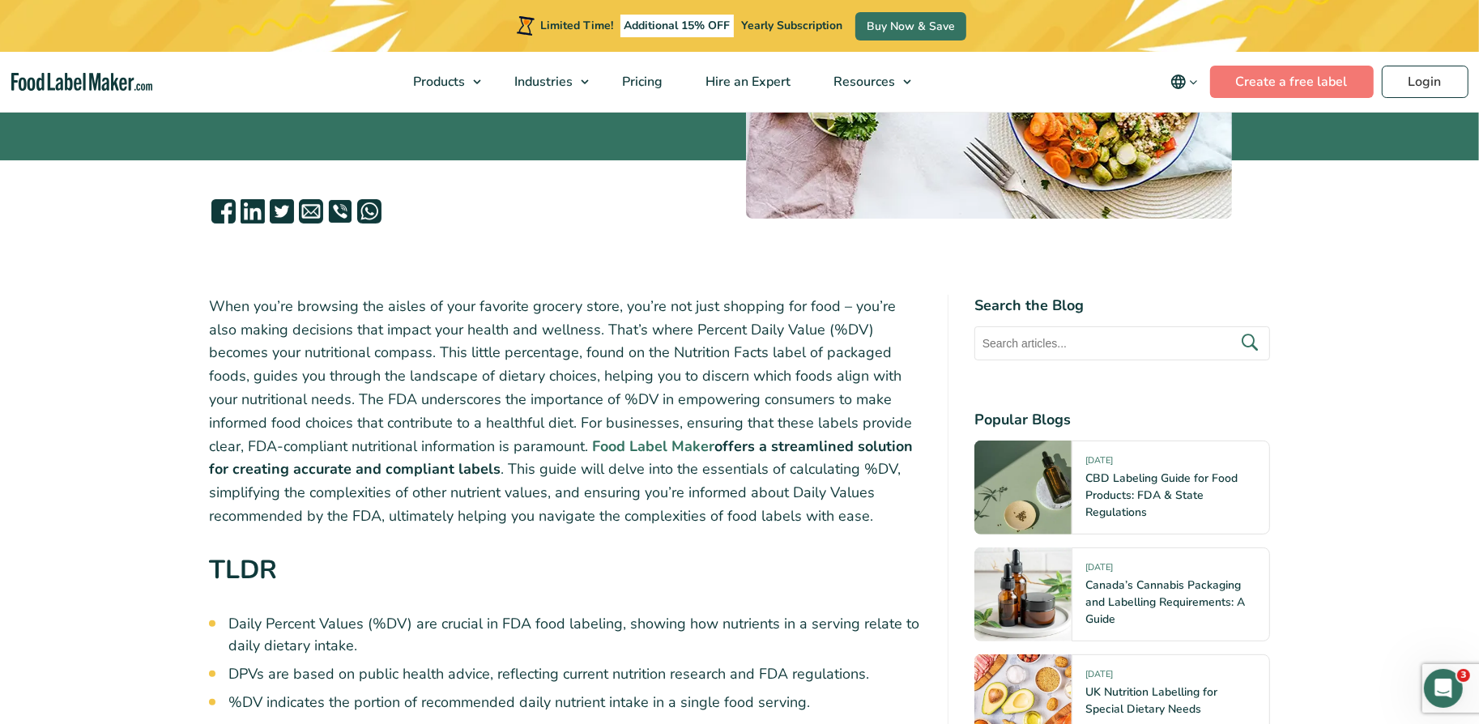
click at [592, 441] on strong "Food Label Maker" at bounding box center [653, 446] width 122 height 19
click at [305, 323] on p "When you’re browsing the aisles of your favorite grocery store, you’re not just…" at bounding box center [565, 411] width 713 height 233
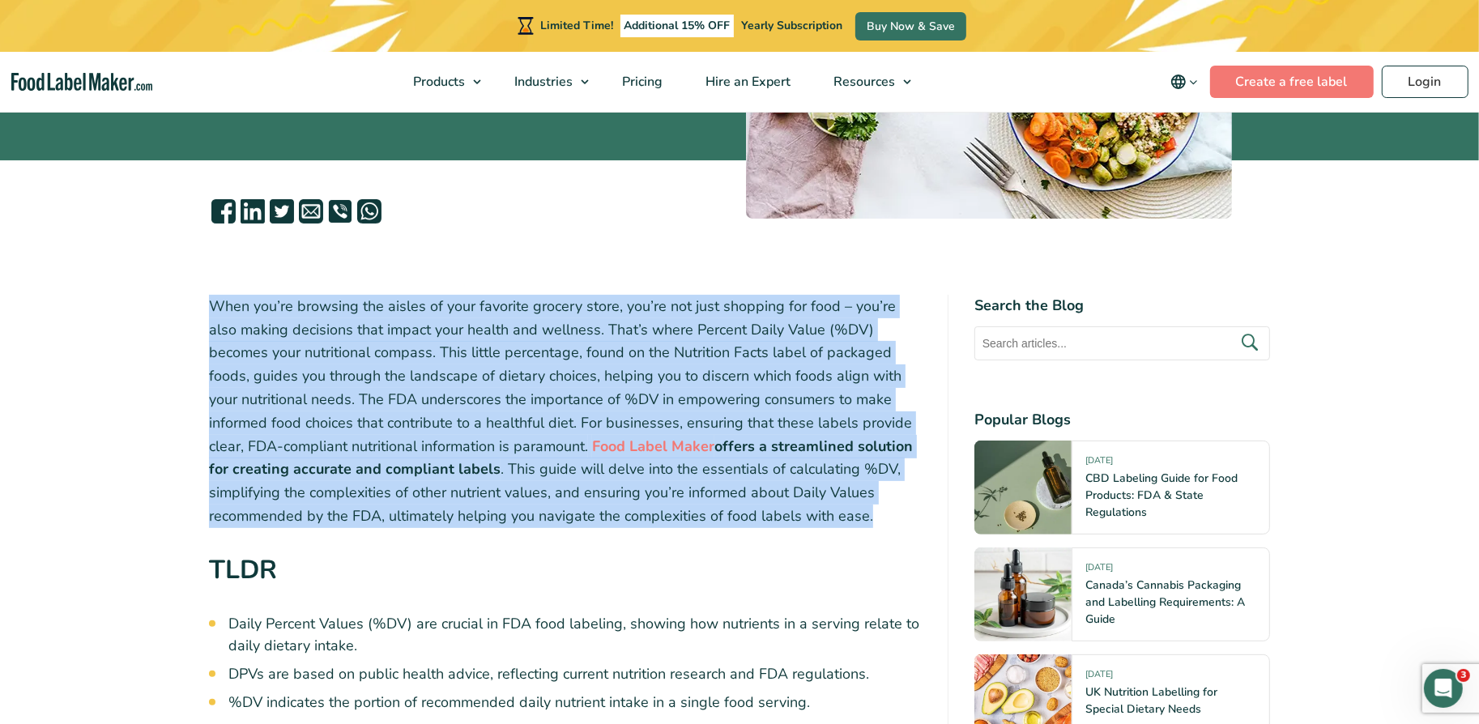
copy div "When you’re browsing the aisles of your favorite grocery store, you’re not just…"
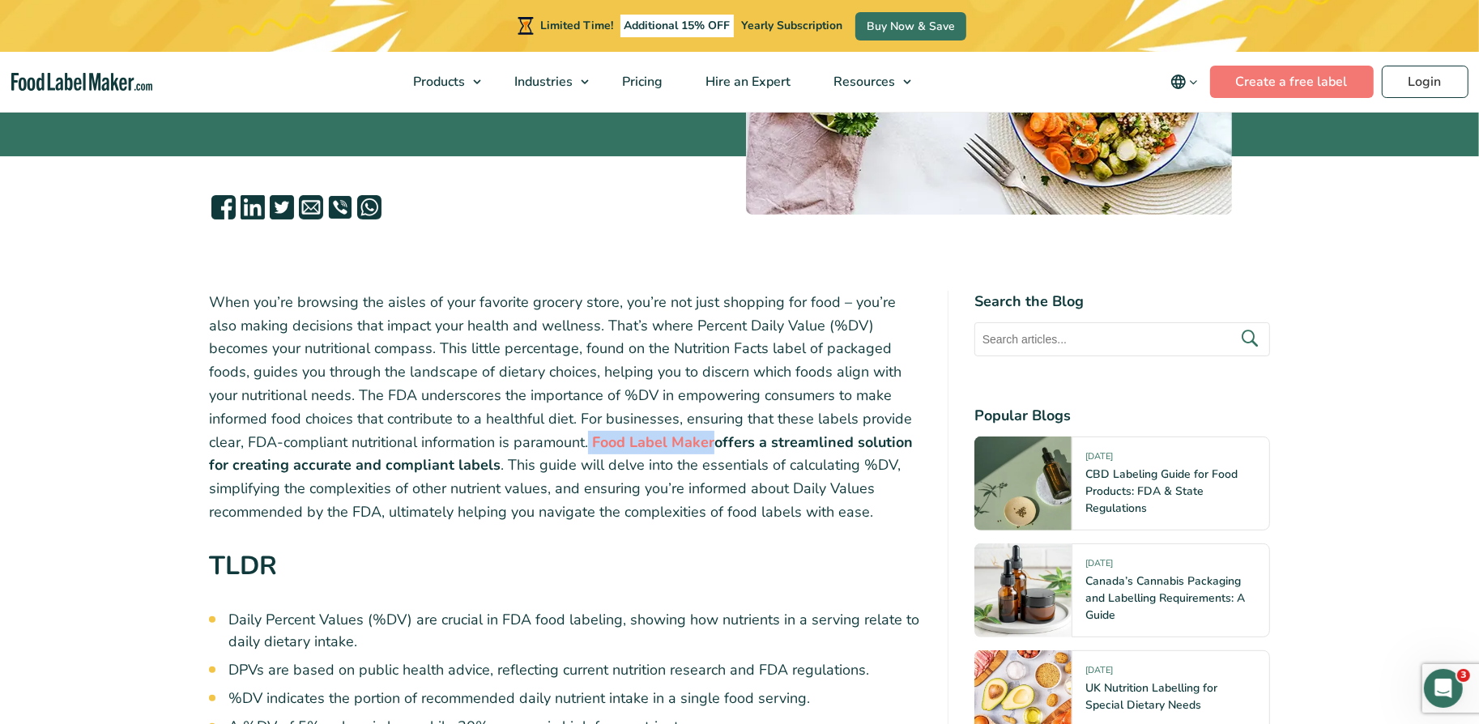
click at [684, 360] on p "When you’re browsing the aisles of your favorite grocery store, you’re not just…" at bounding box center [565, 407] width 713 height 233
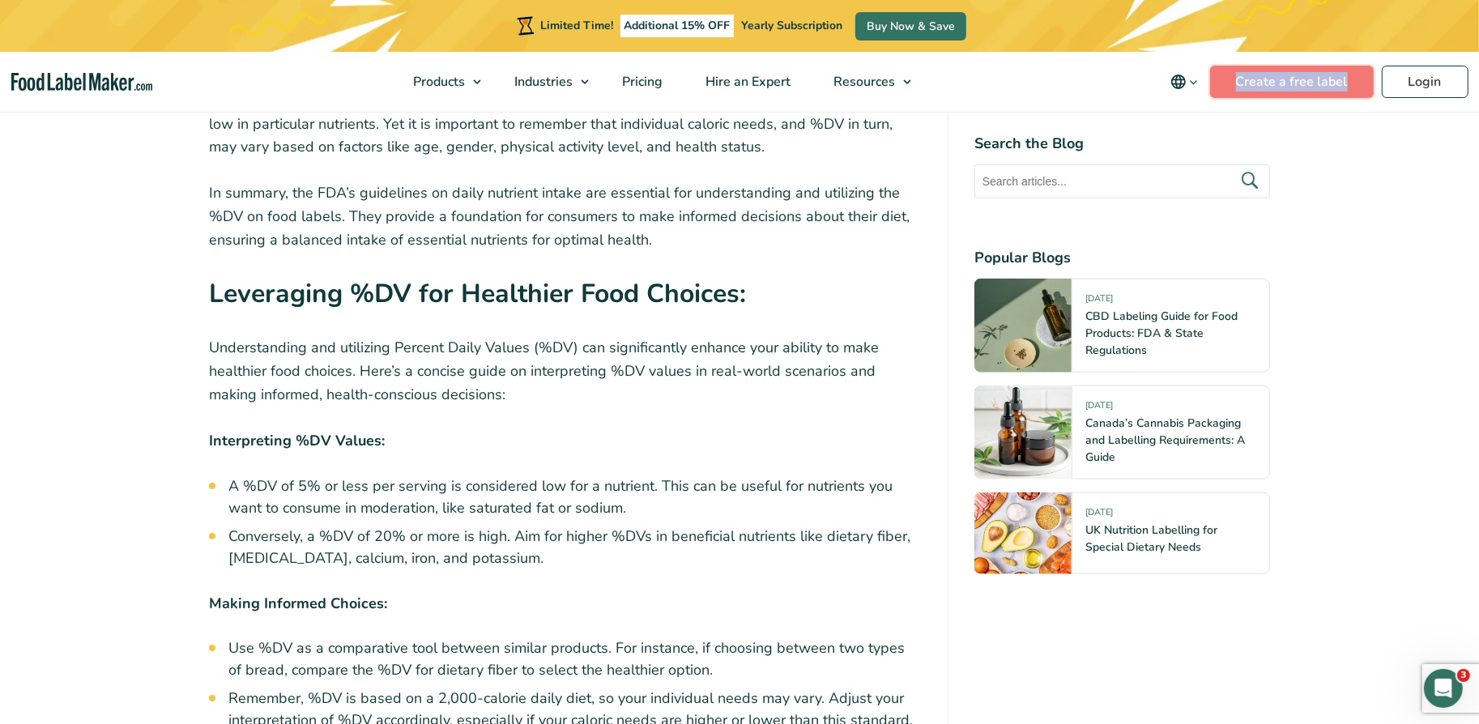
scroll to position [7331, 0]
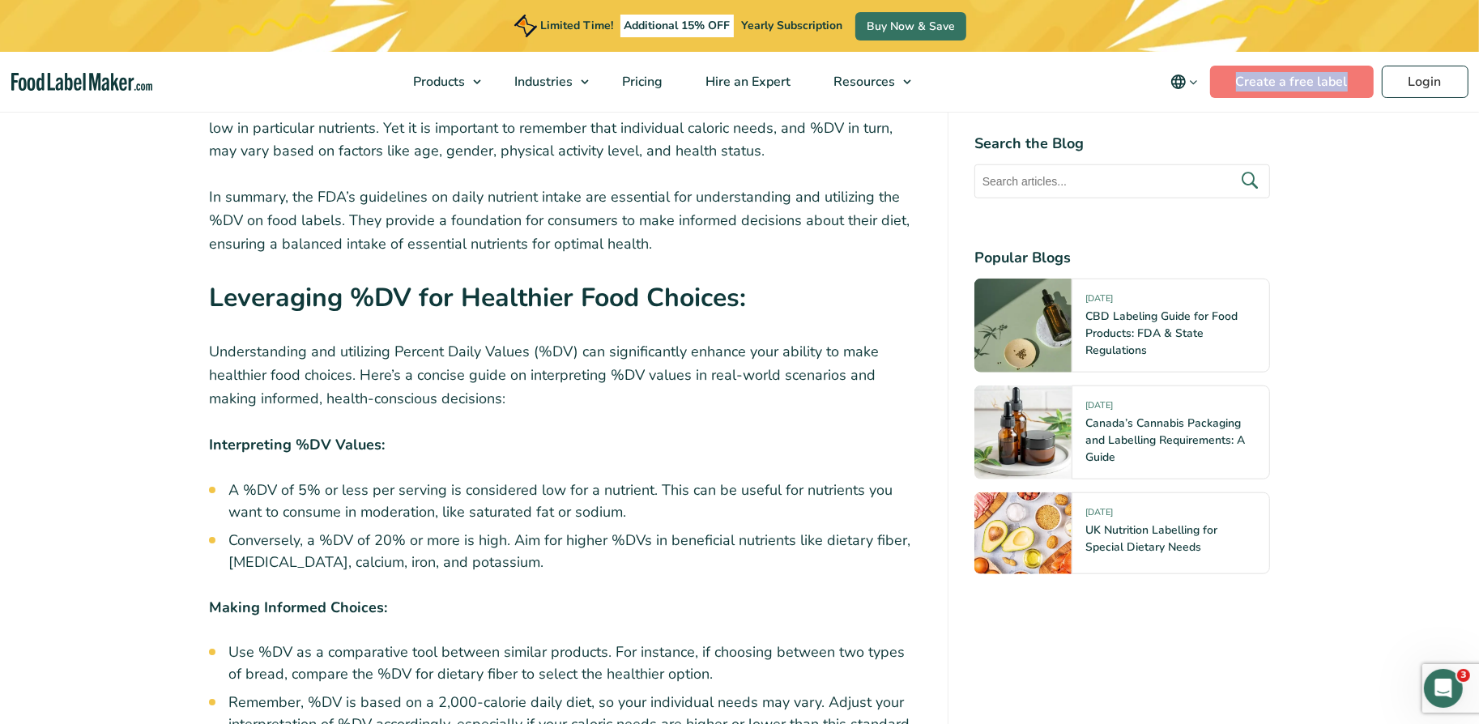
click at [566, 340] on p "Understanding and utilizing Percent Daily Values (%DV) can significantly enhanc…" at bounding box center [565, 375] width 713 height 70
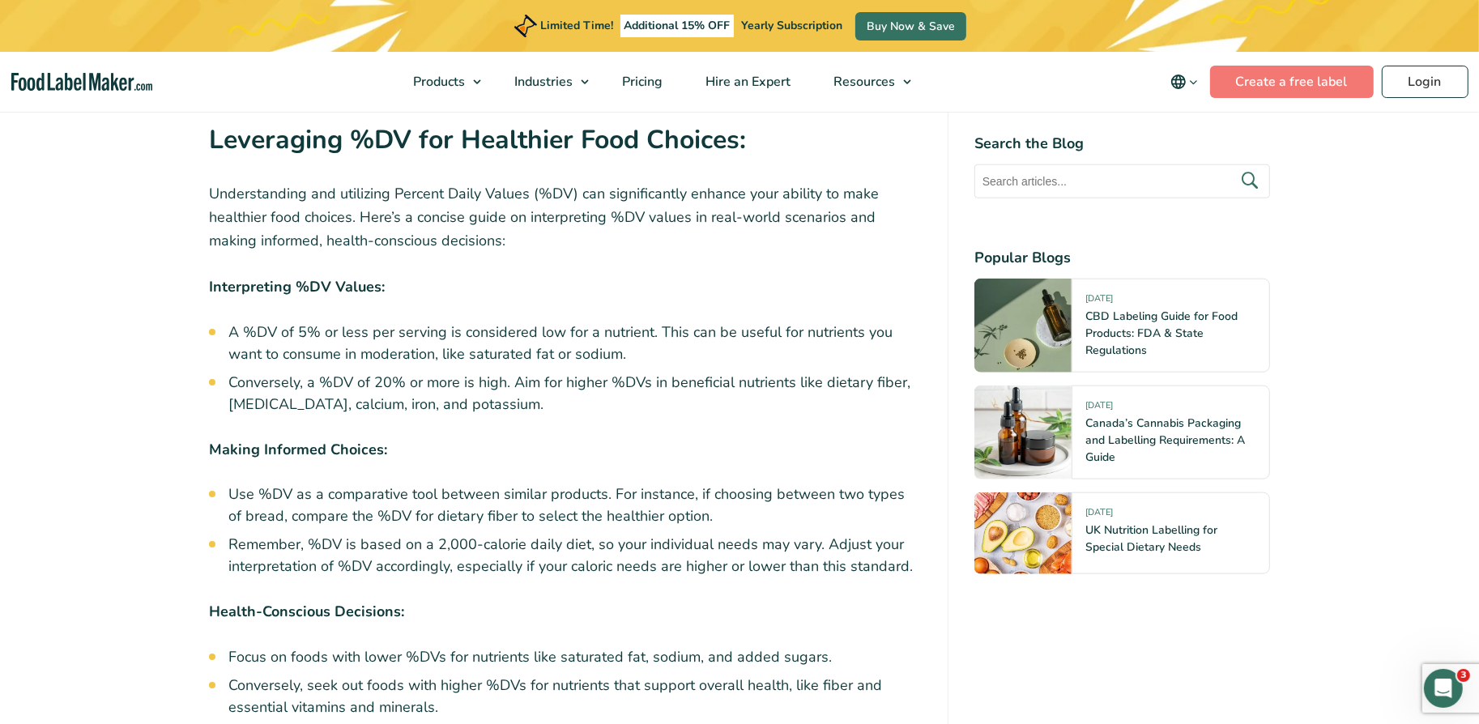
scroll to position [7522, 0]
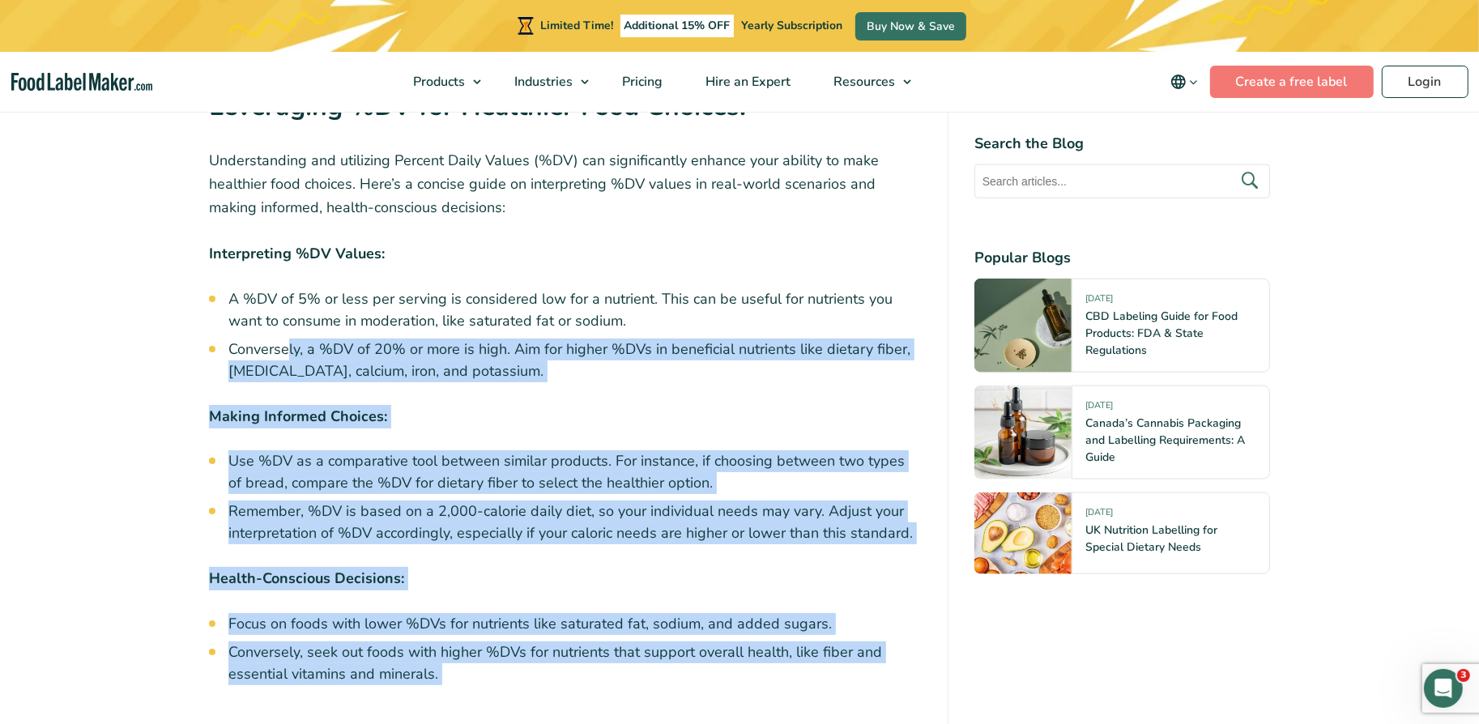
drag, startPoint x: 454, startPoint y: 578, endPoint x: 290, endPoint y: 233, distance: 382.2
click at [304, 450] on ul "Use %DV as a comparative tool between similar products. For instance, if choosi…" at bounding box center [574, 497] width 693 height 94
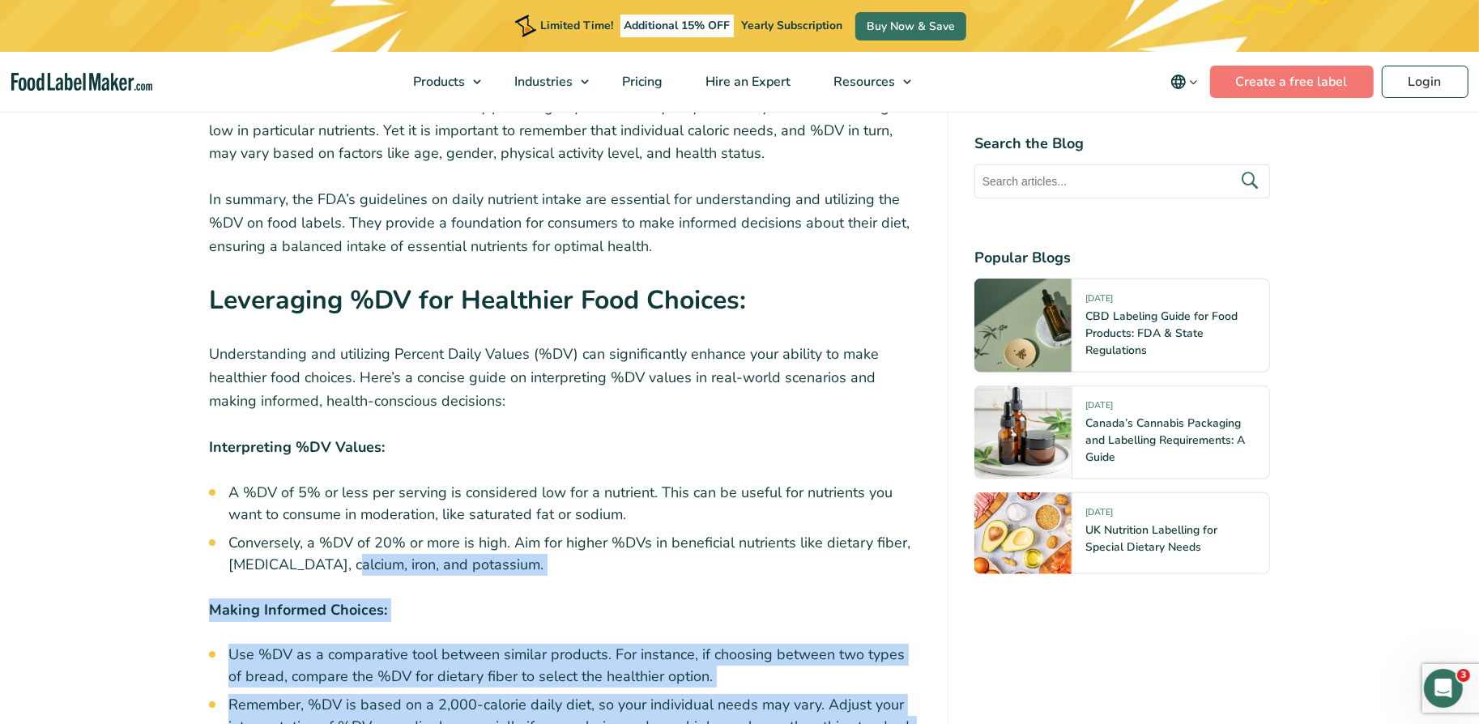
scroll to position [7211, 0]
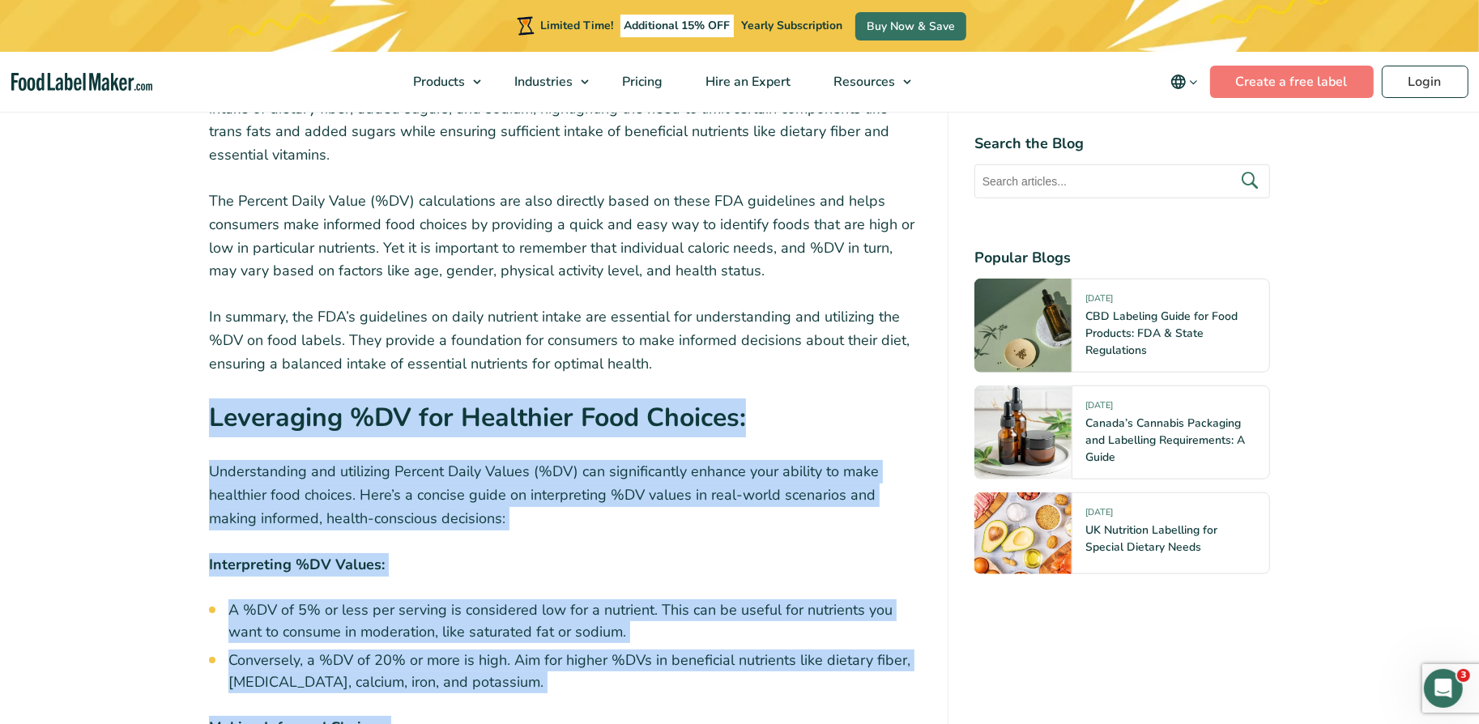
drag, startPoint x: 448, startPoint y: 651, endPoint x: 201, endPoint y: 312, distance: 419.8
copy div "Loremipsum %DO sit Ametconse Adip Elitsed: Doeiusmodtemp inc utlaboree Dolorem …"
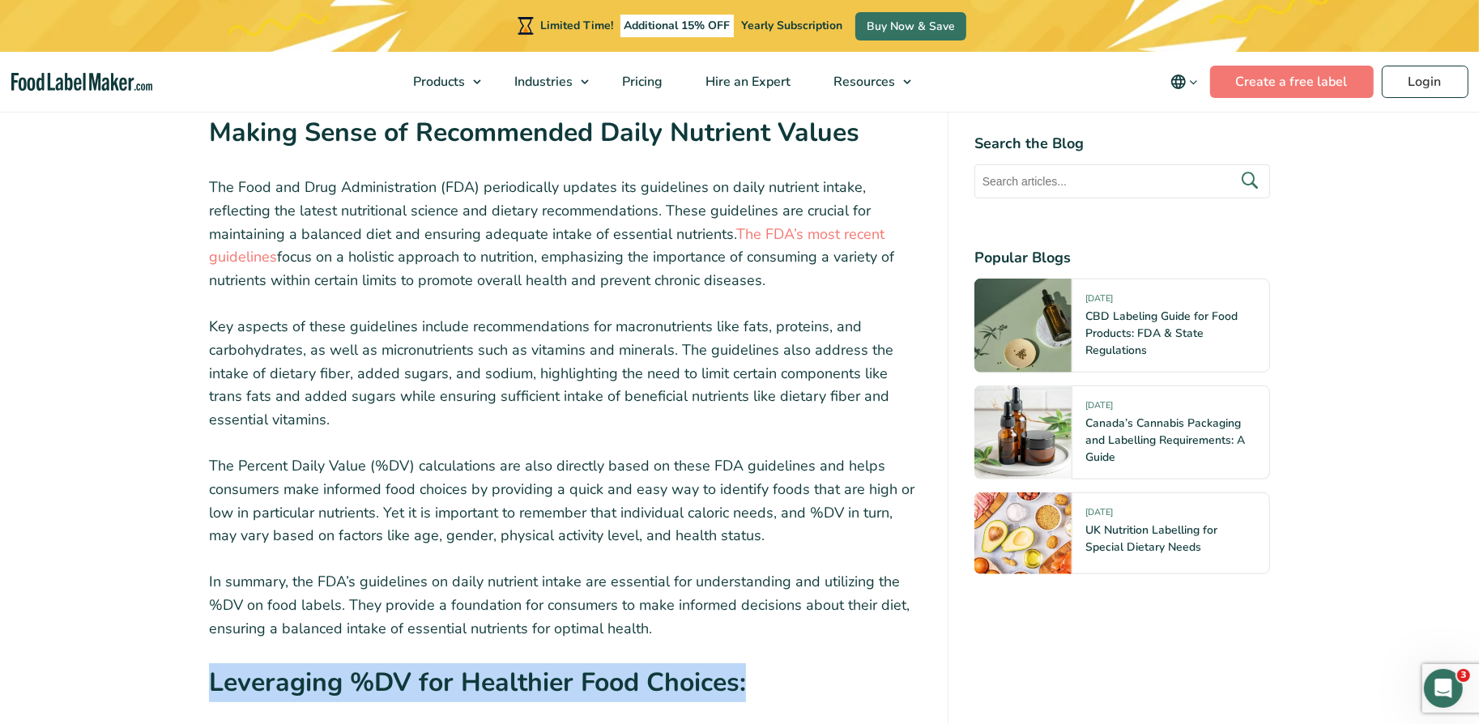
click at [282, 454] on p "The Percent Daily Value (%DV) calculations are also directly based on these FDA…" at bounding box center [565, 500] width 713 height 93
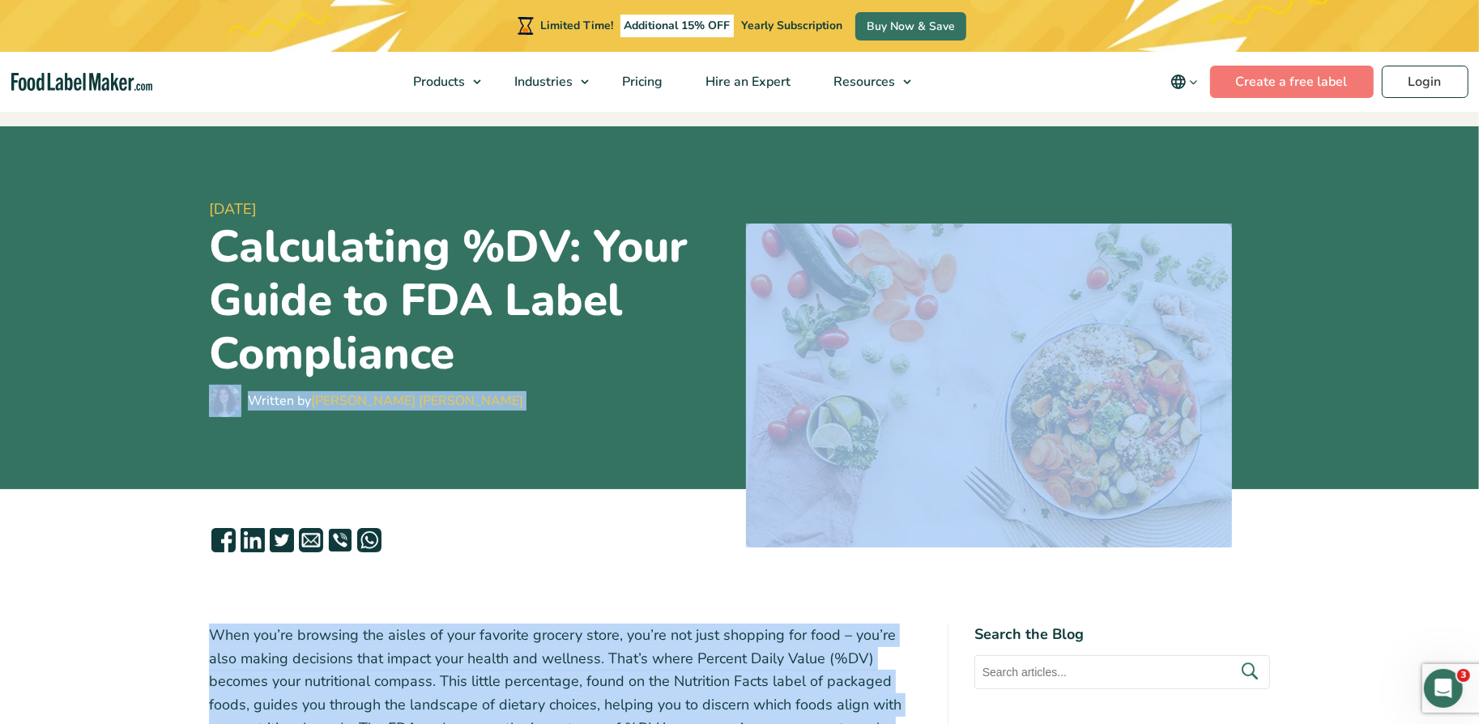
scroll to position [27, 0]
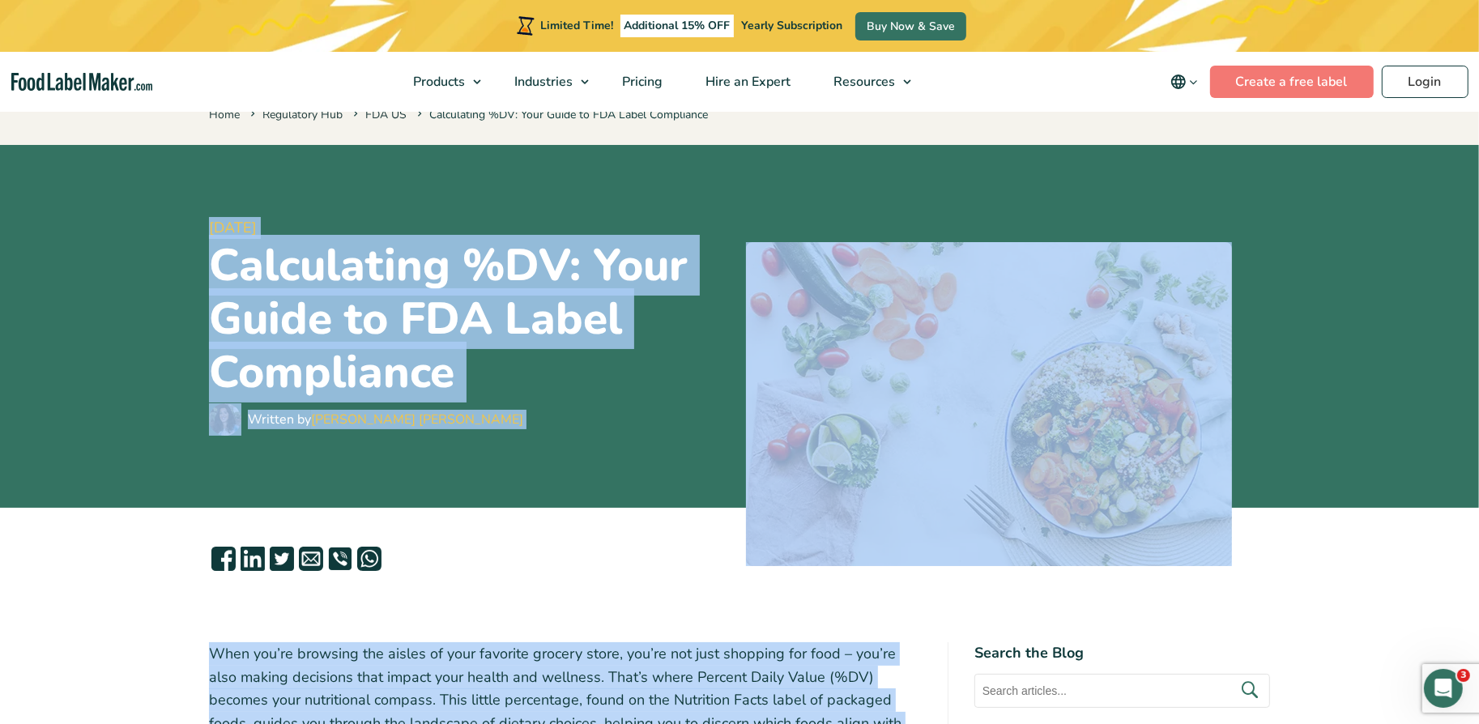
drag, startPoint x: 458, startPoint y: 539, endPoint x: 207, endPoint y: 224, distance: 401.7
copy article "80 Loremips, 0319 Dolorsitame %CO: Adip Elits do EIU Tempo Incididunt Utlabor e…"
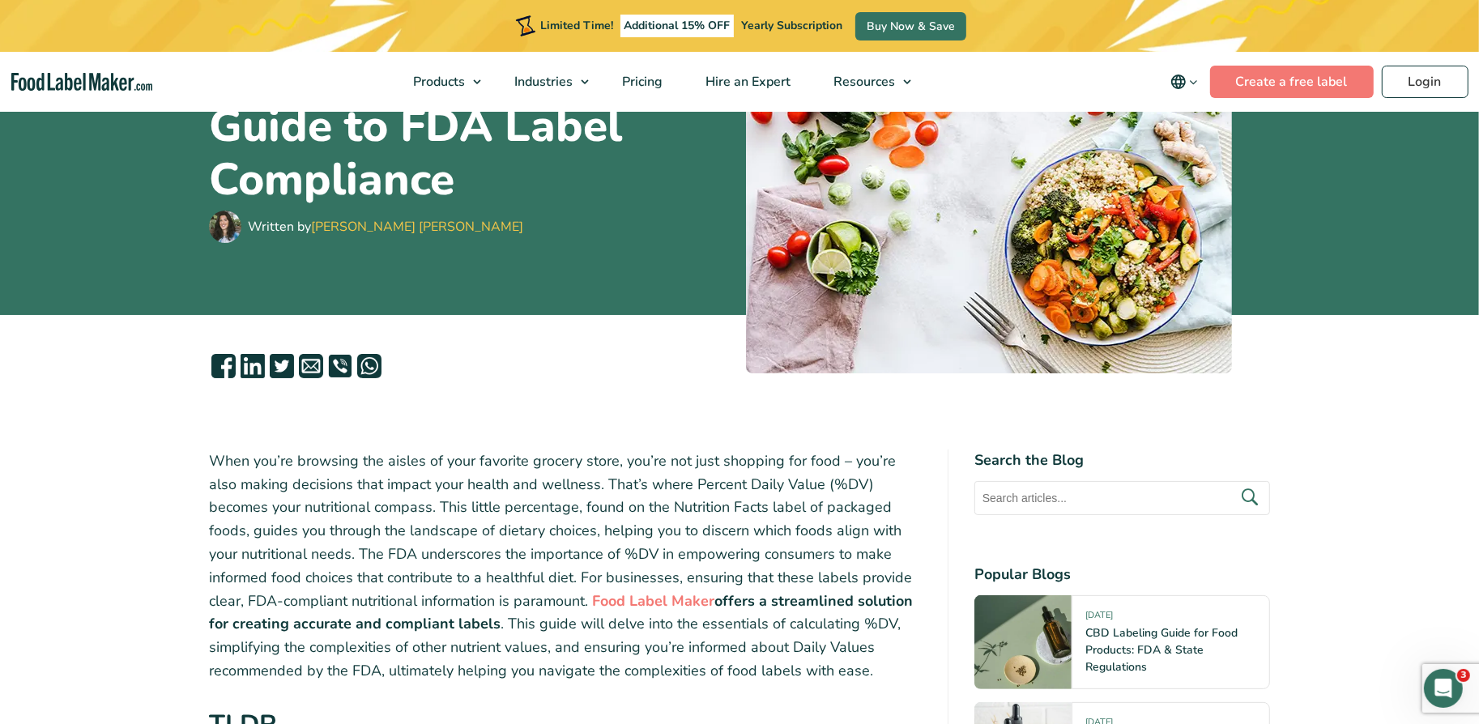
scroll to position [0, 0]
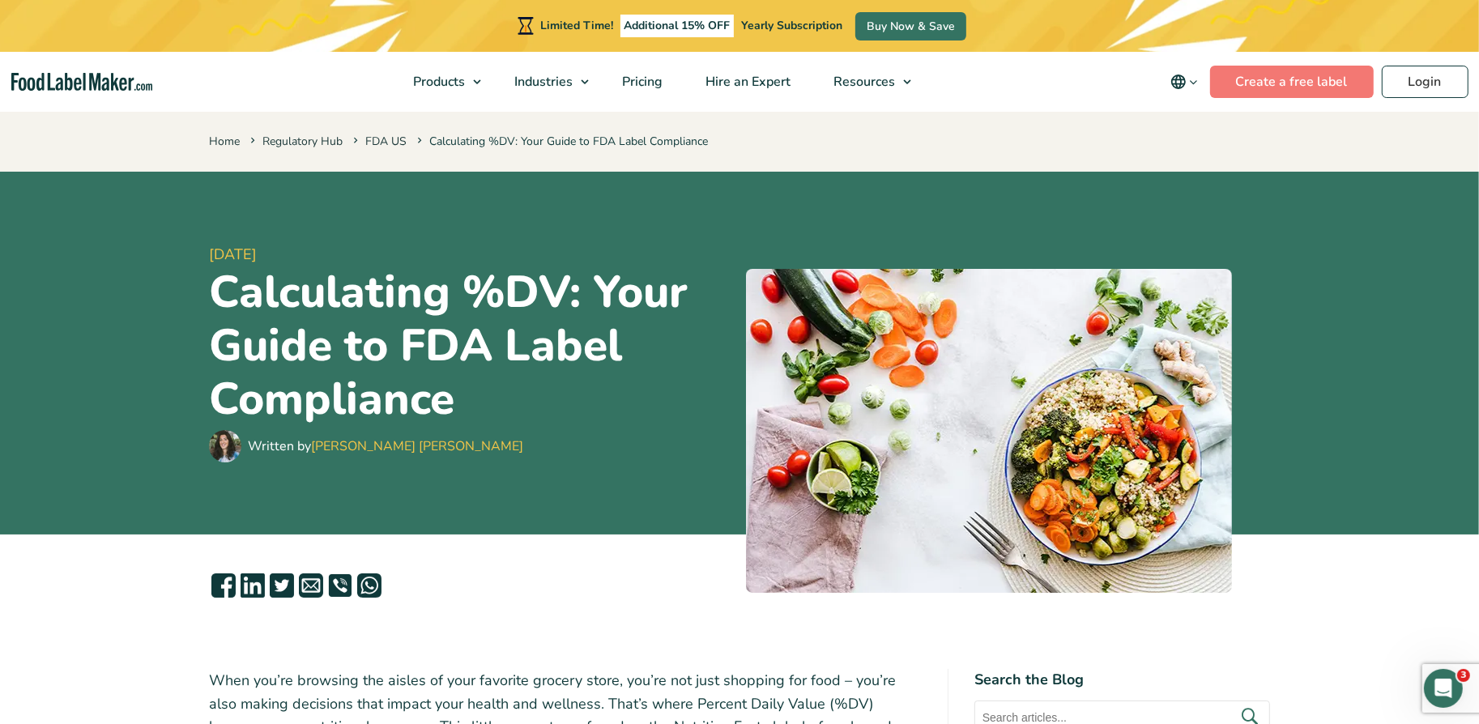
click at [422, 360] on h1 "Calculating %DV: Your Guide to FDA Label Compliance" at bounding box center [471, 346] width 524 height 160
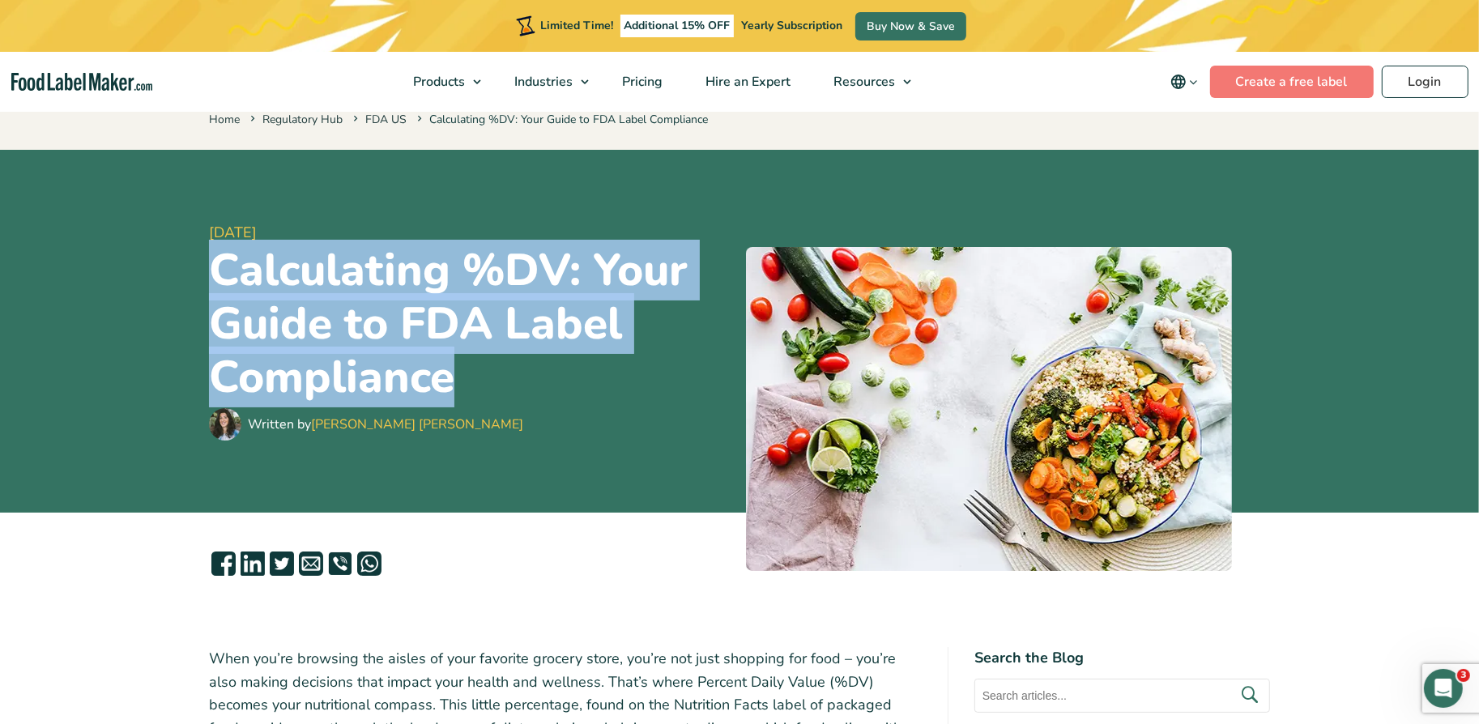
click at [440, 325] on h1 "Calculating %DV: Your Guide to FDA Label Compliance" at bounding box center [471, 324] width 524 height 160
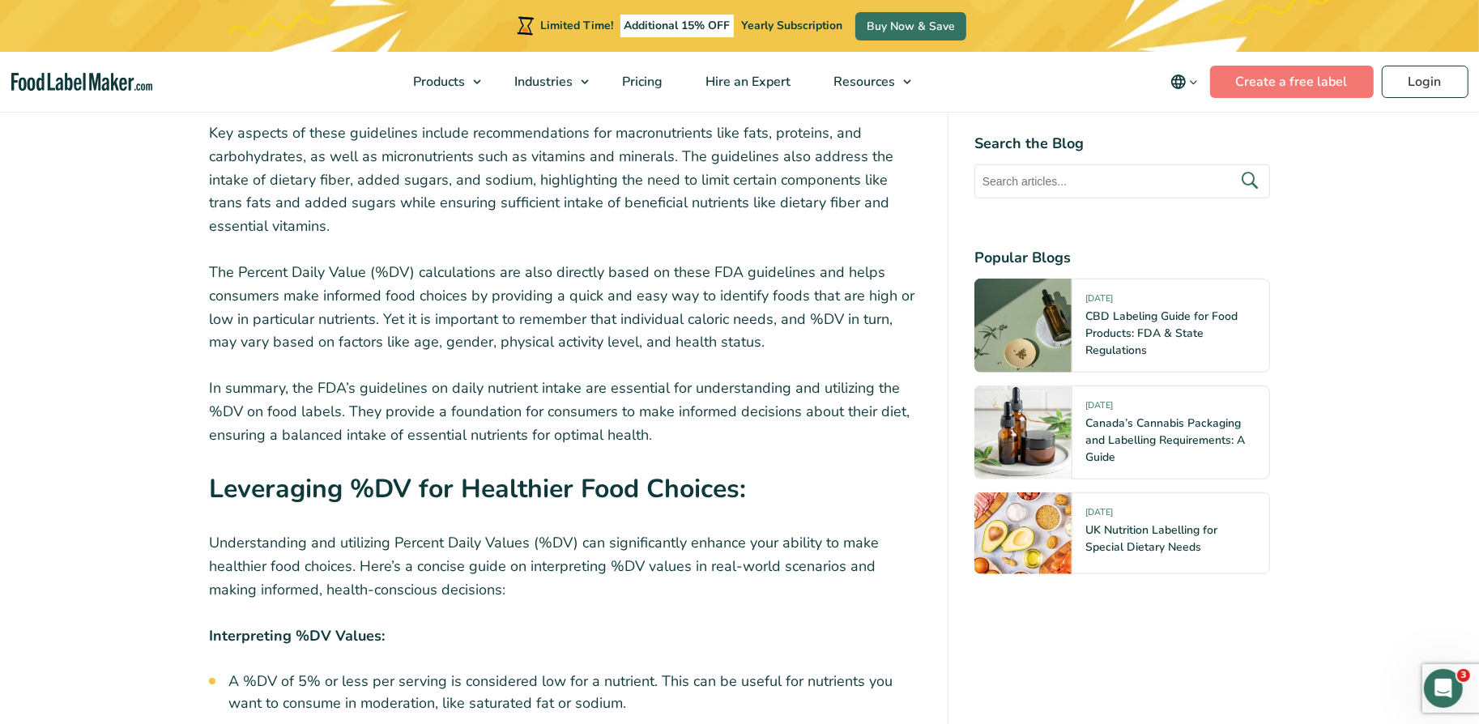
scroll to position [7134, 0]
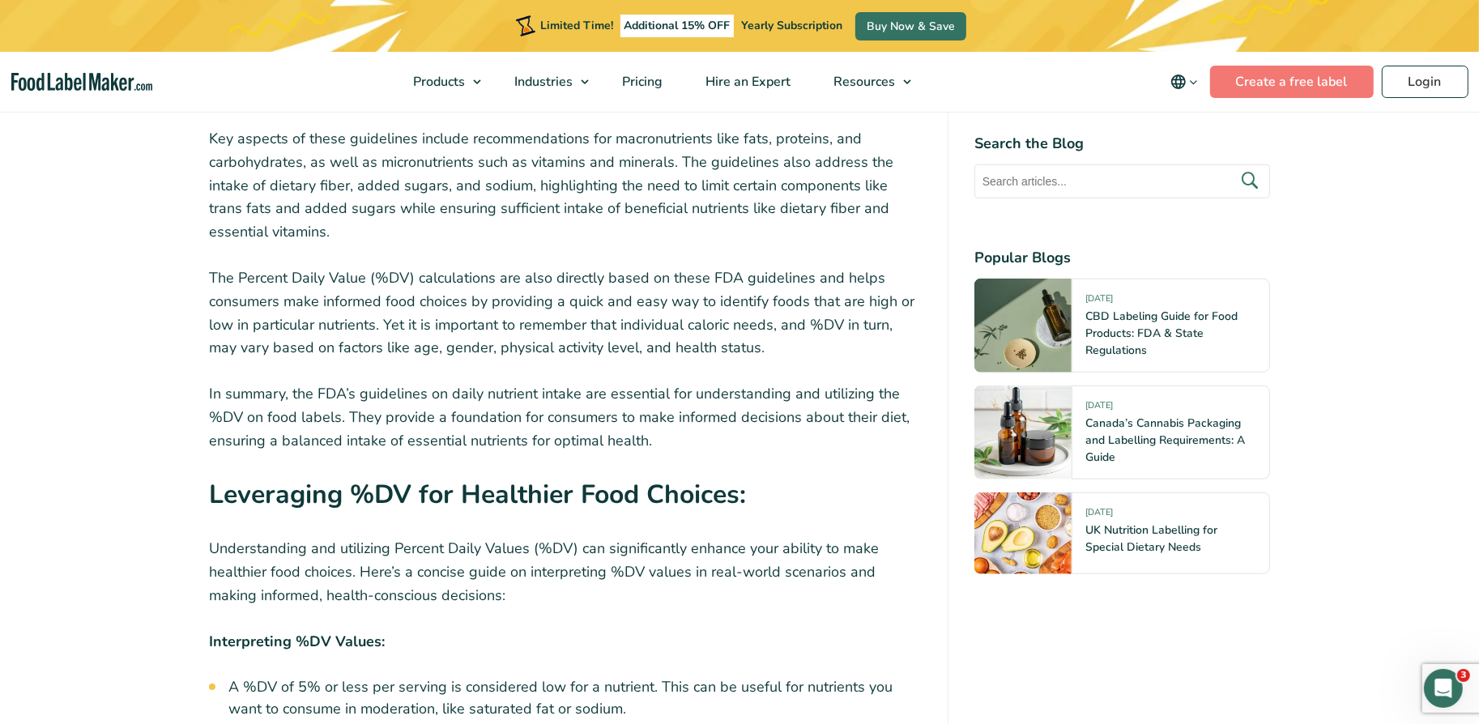
click at [400, 477] on strong "Leveraging %DV for Healthier Food Choices:" at bounding box center [477, 494] width 537 height 35
click at [359, 477] on strong "Leveraging %DV for Healthier Food Choices:" at bounding box center [477, 494] width 537 height 35
drag, startPoint x: 349, startPoint y: 388, endPoint x: 412, endPoint y: 387, distance: 63.2
click at [412, 477] on strong "Leveraging %DV for Healthier Food Choices:" at bounding box center [477, 494] width 537 height 35
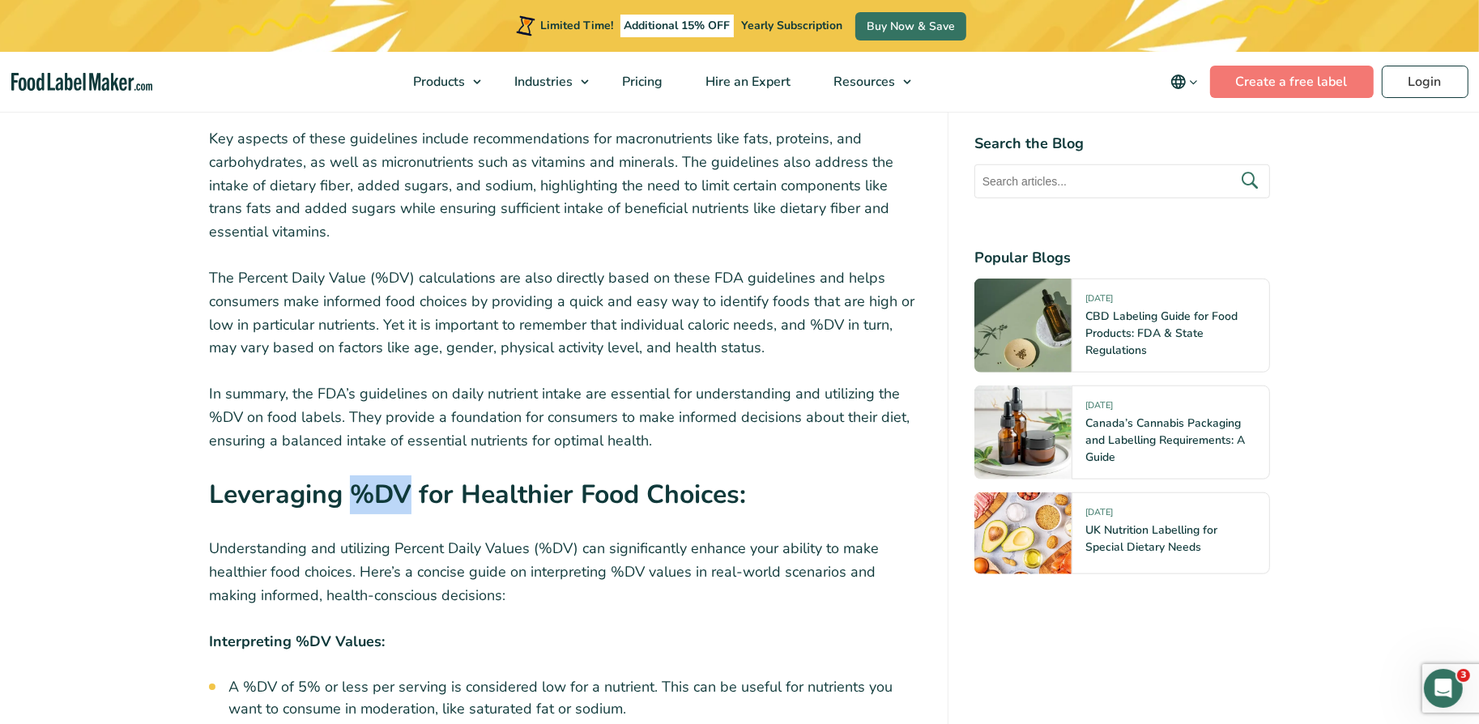
copy strong "%DV"
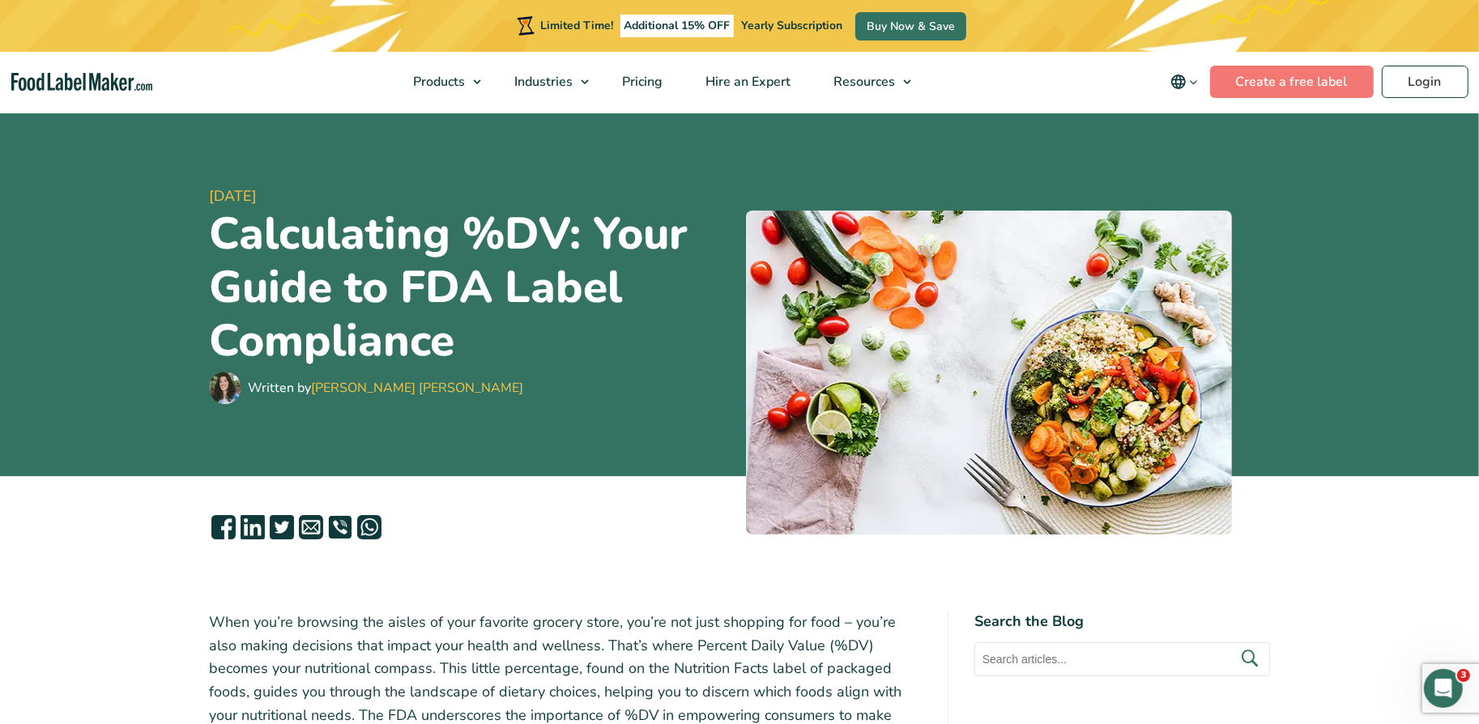
scroll to position [409, 0]
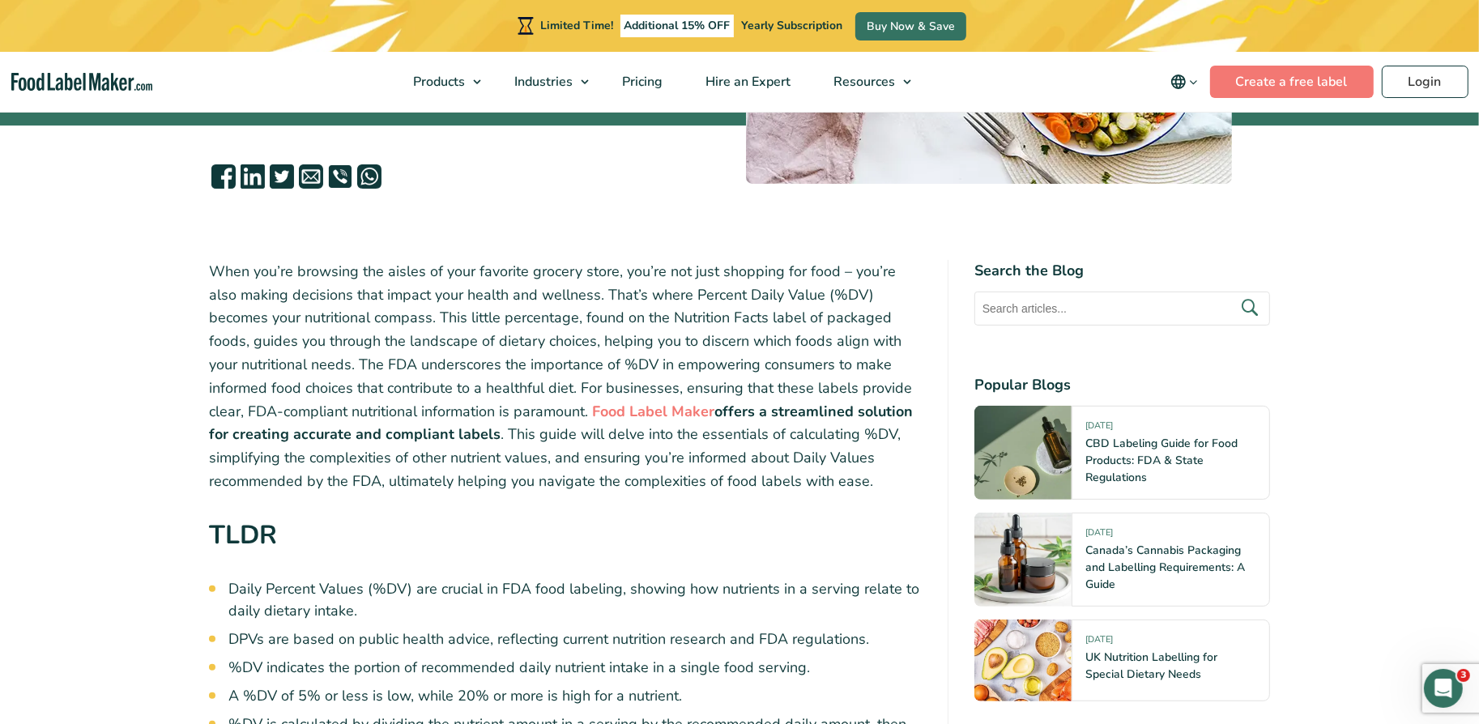
click at [620, 360] on p "When you’re browsing the aisles of your favorite grocery store, you’re not just…" at bounding box center [565, 376] width 713 height 233
drag, startPoint x: 662, startPoint y: 295, endPoint x: 841, endPoint y: 296, distance: 179.0
click at [842, 296] on p "When you’re browsing the aisles of your favorite grocery store, you’re not just…" at bounding box center [565, 376] width 713 height 233
copy p "Percent Daily Value (%DV)"
click at [638, 318] on p "When you’re browsing the aisles of your favorite grocery store, you’re not just…" at bounding box center [565, 376] width 713 height 233
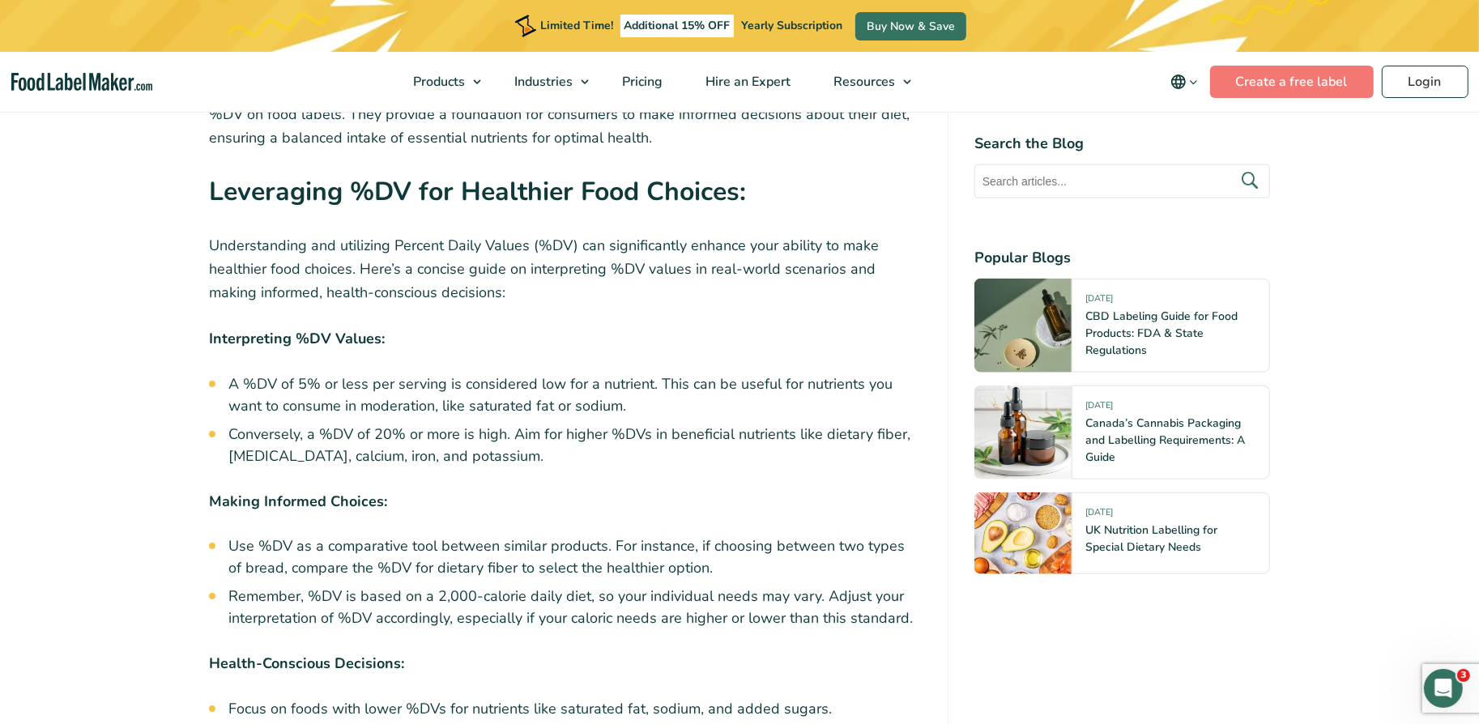
scroll to position [7197, 0]
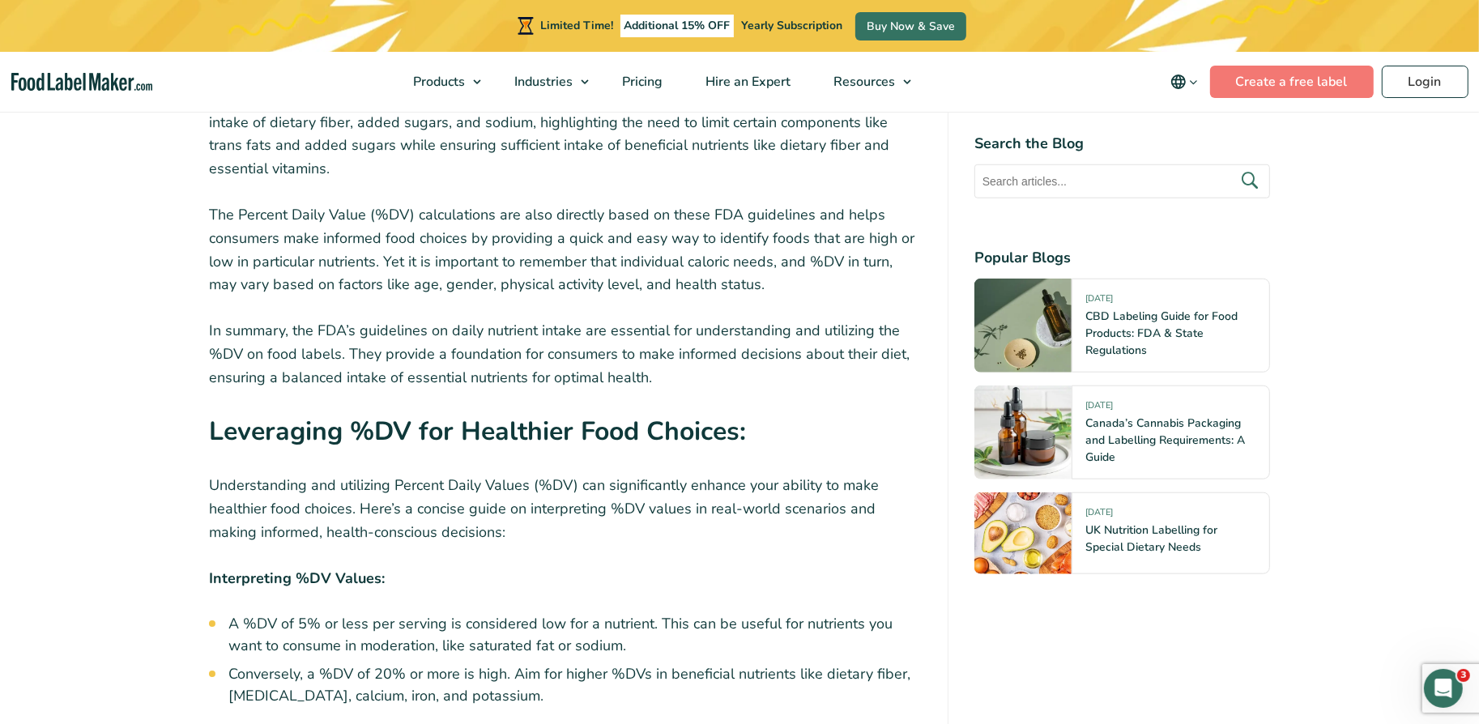
click at [333, 414] on strong "Leveraging %DV for Healthier Food Choices:" at bounding box center [477, 431] width 537 height 35
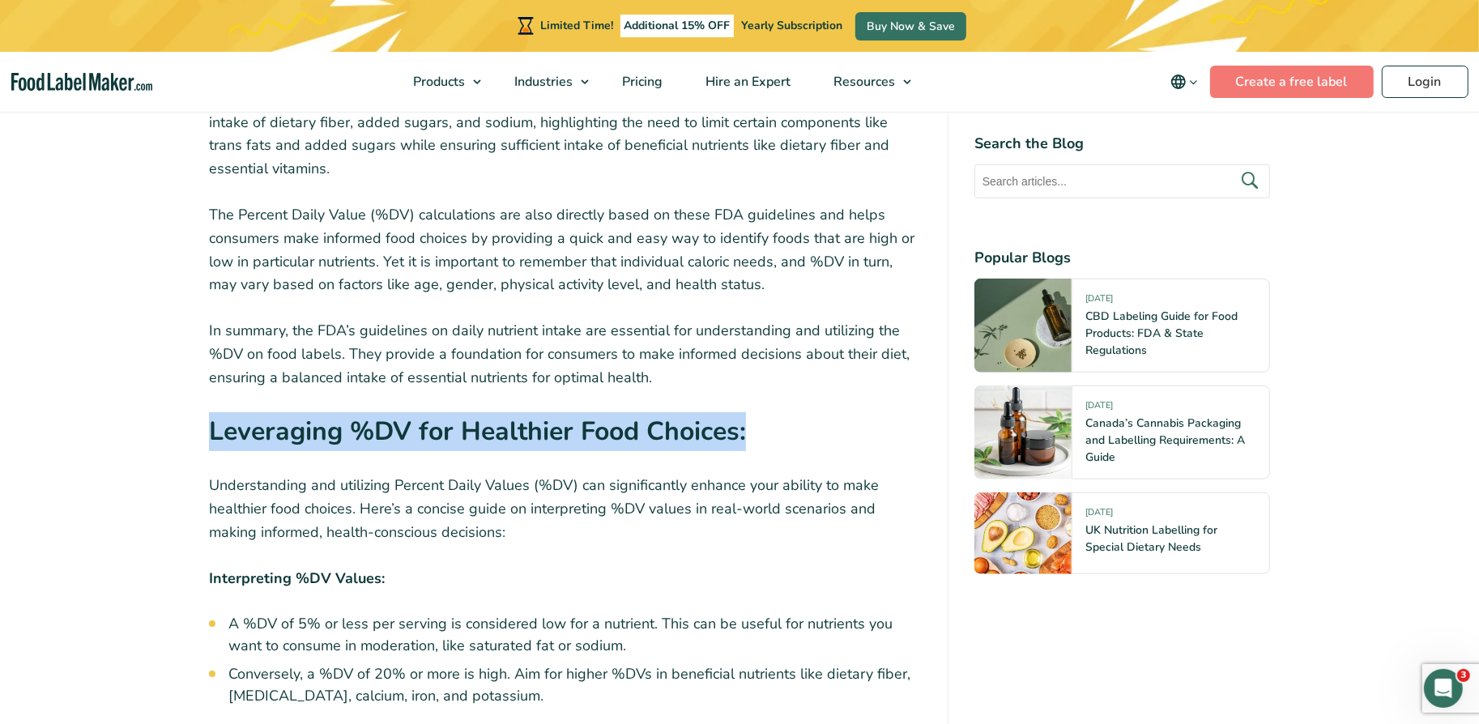
click at [333, 414] on strong "Leveraging %DV for Healthier Food Choices:" at bounding box center [477, 431] width 537 height 35
copy div "Leveraging %DV for Healthier Food Choices:"
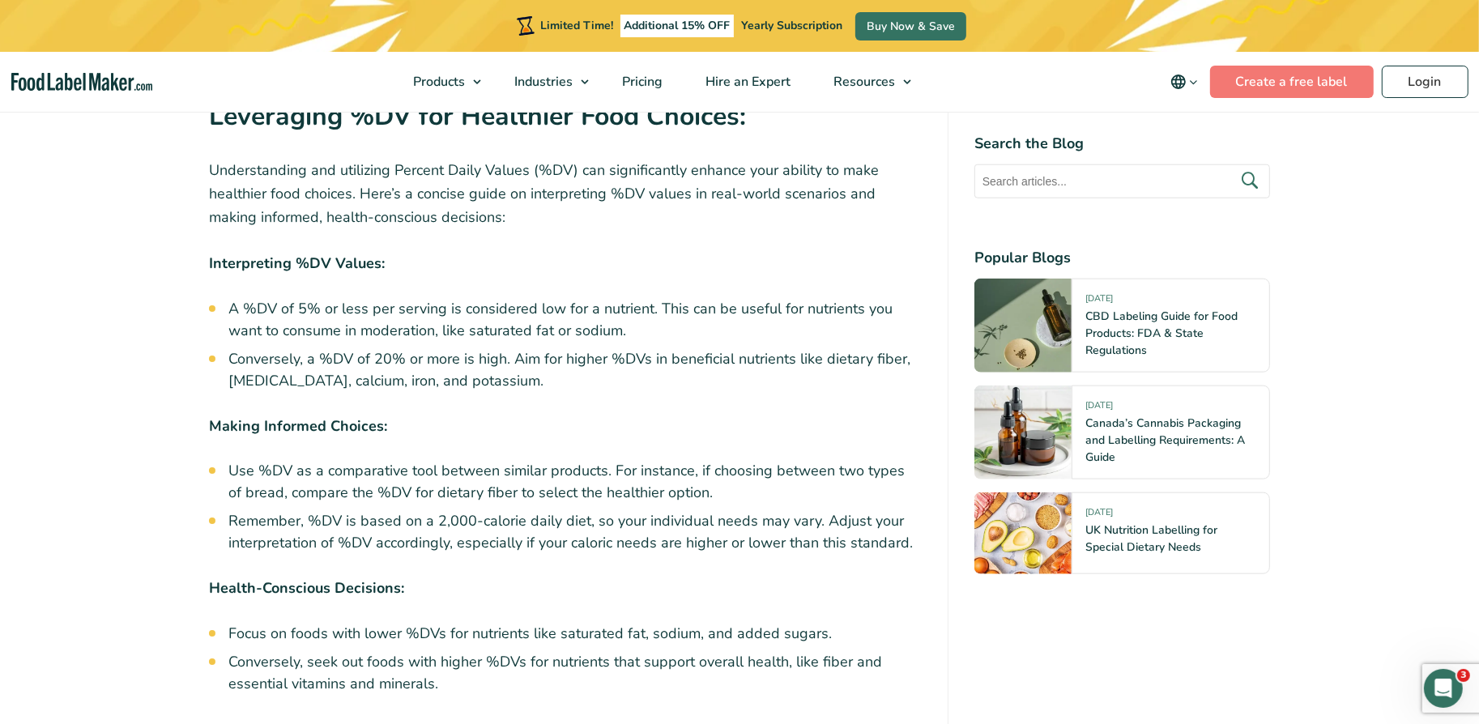
scroll to position [7519, 0]
